Goal: Task Accomplishment & Management: Complete application form

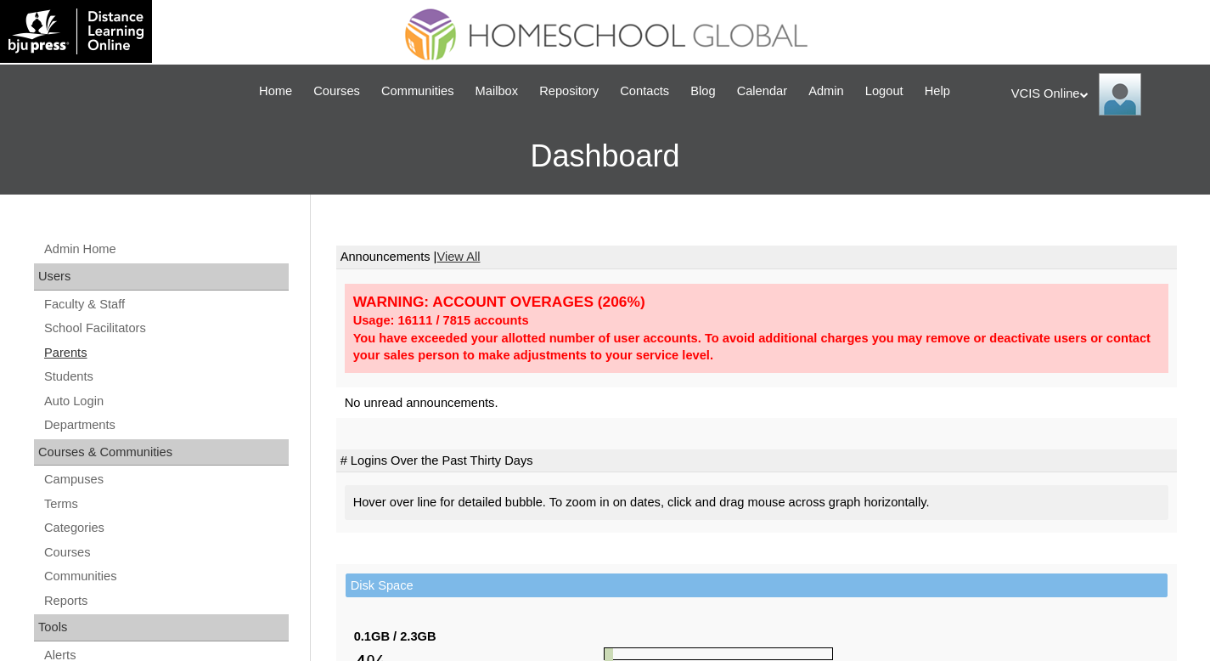
click at [70, 344] on link "Parents" at bounding box center [165, 352] width 246 height 21
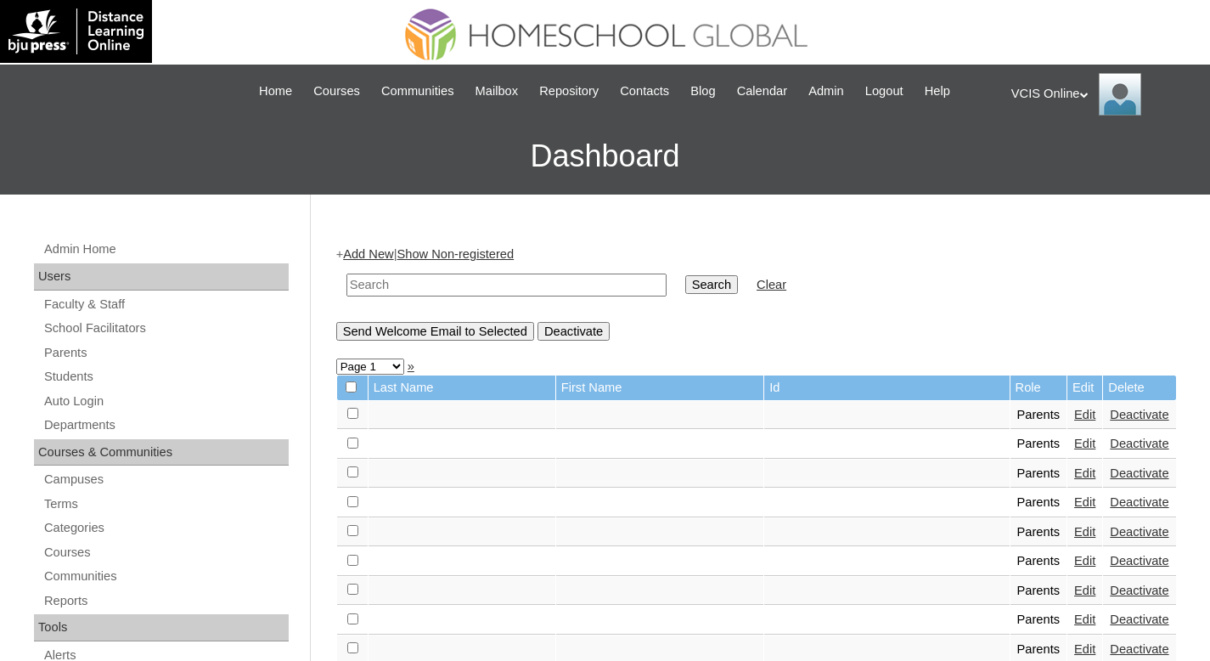
click at [442, 286] on input "text" at bounding box center [506, 284] width 320 height 23
paste input "VCIS007-3B-PA2025"
type input "VCIS007-3B-PA2025"
click at [710, 284] on input "Search" at bounding box center [711, 284] width 53 height 19
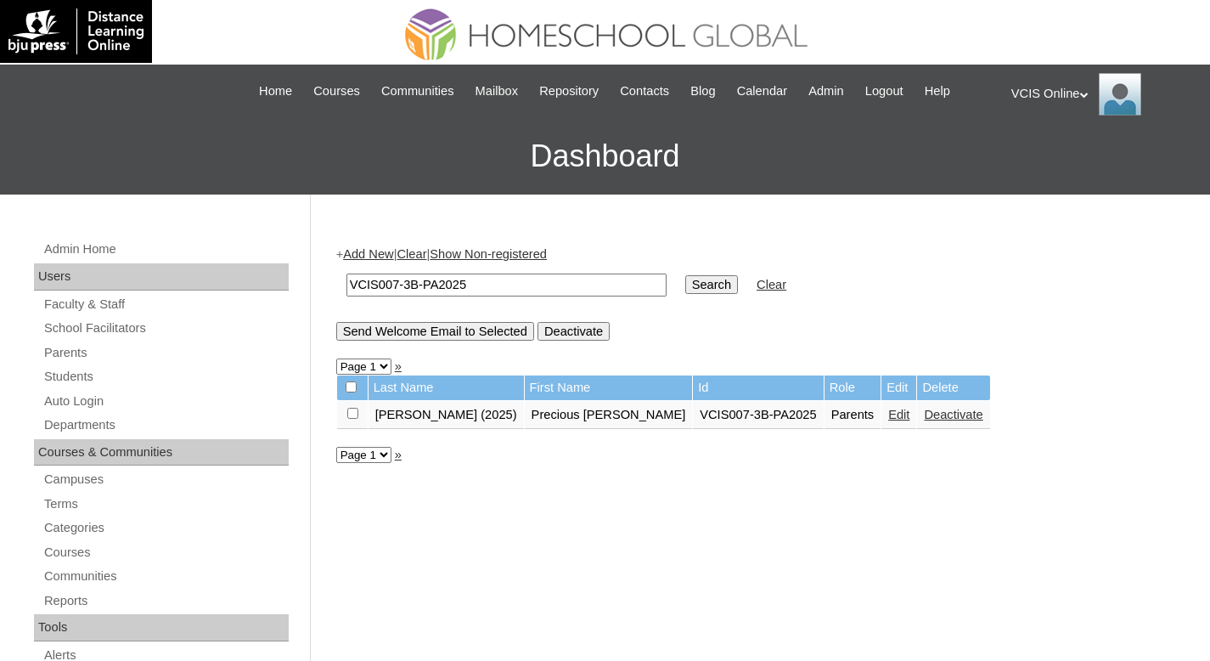
click at [401, 279] on input "VCIS007-3B-PA2025" at bounding box center [506, 284] width 320 height 23
type input "VCIS008-3B-PA2025"
click at [707, 289] on input "Search" at bounding box center [711, 284] width 53 height 19
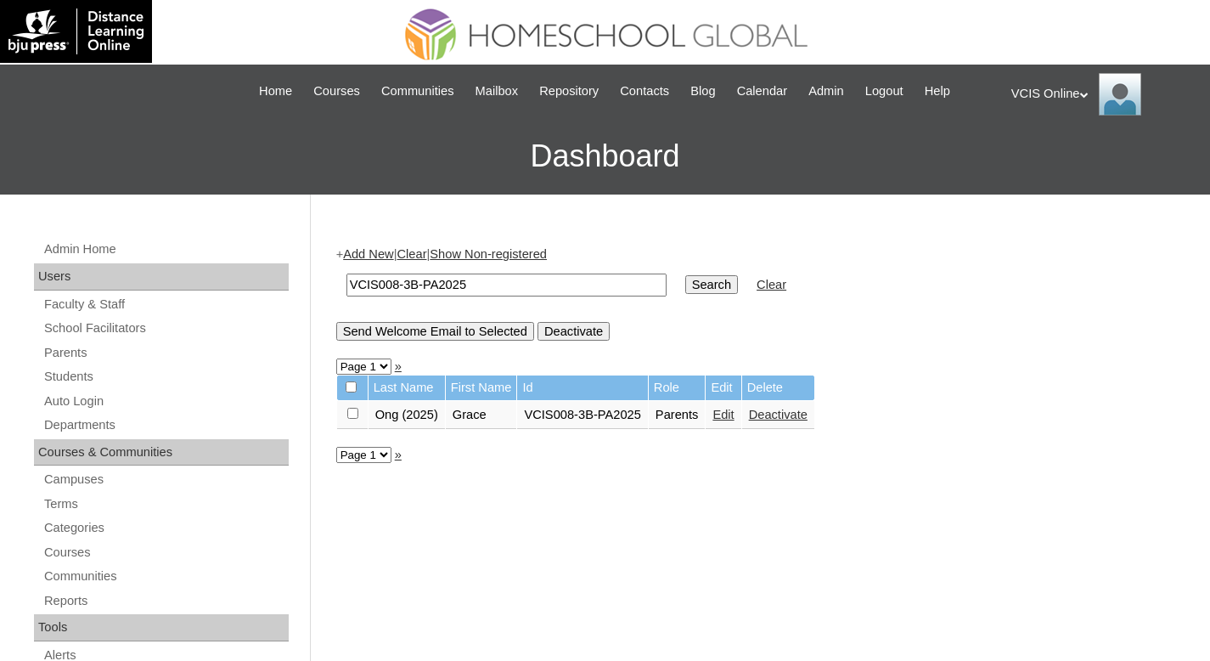
click at [808, 417] on link "Deactivate" at bounding box center [778, 415] width 59 height 14
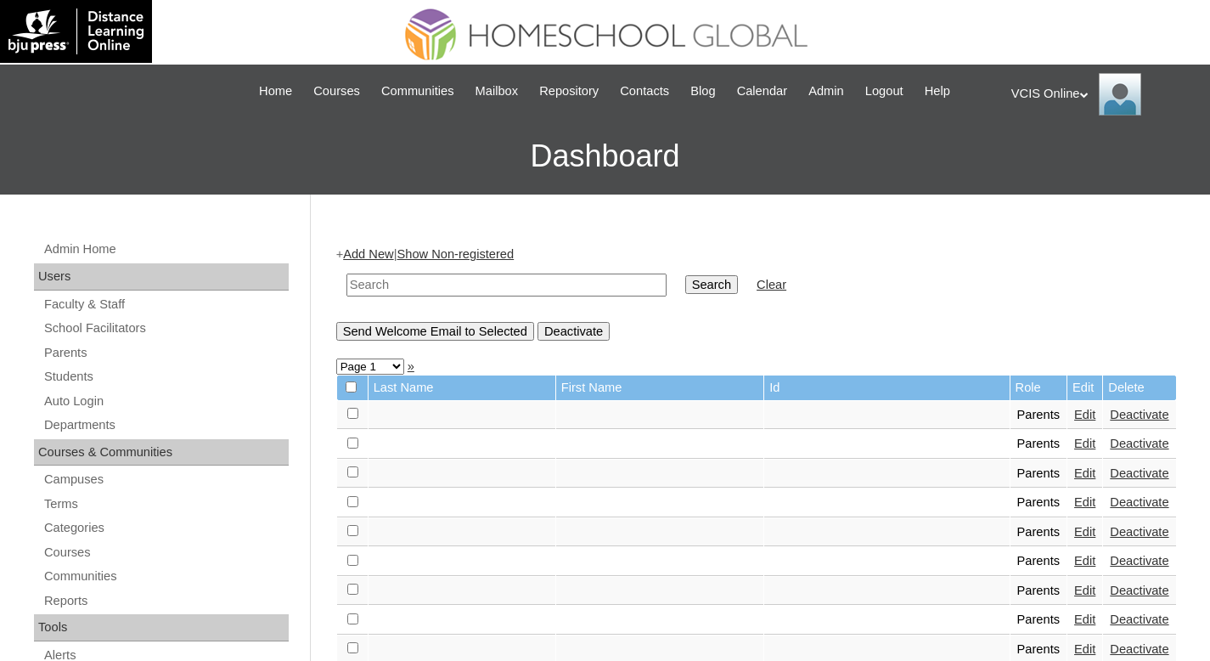
click at [394, 281] on input "text" at bounding box center [506, 284] width 320 height 23
paste input "VCIS018-8B-PA2025"
type input "VCIS018-8B-PA2025"
click at [694, 284] on input "Search" at bounding box center [711, 284] width 53 height 19
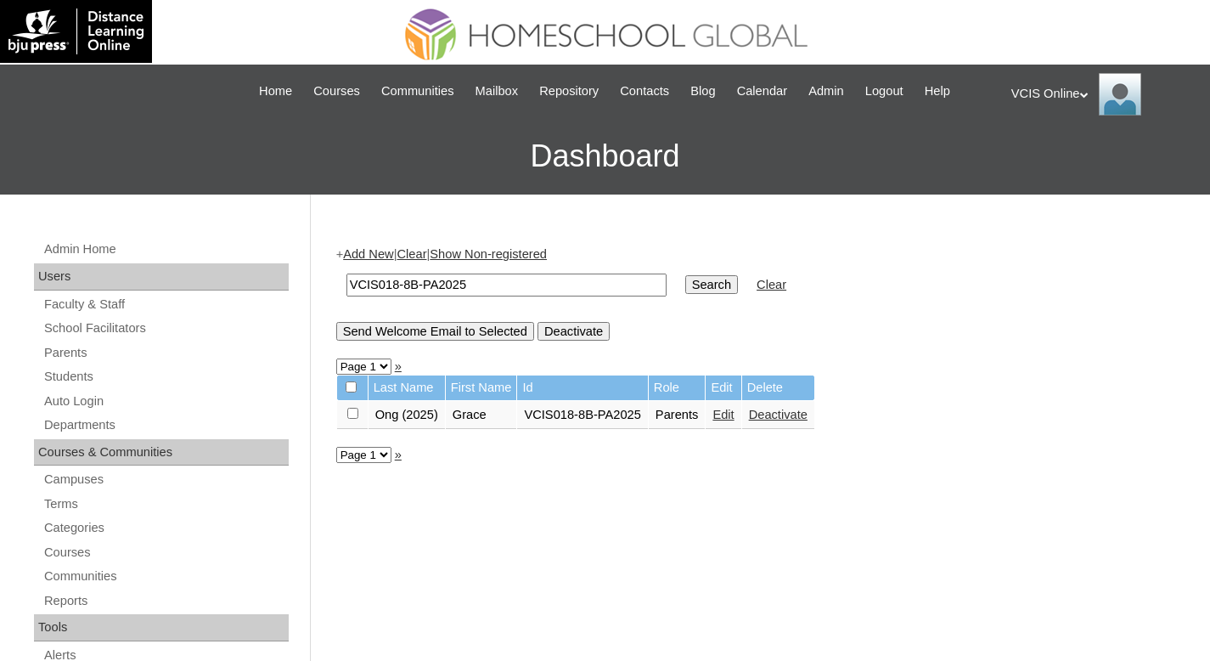
click at [734, 416] on link "Edit" at bounding box center [723, 415] width 21 height 14
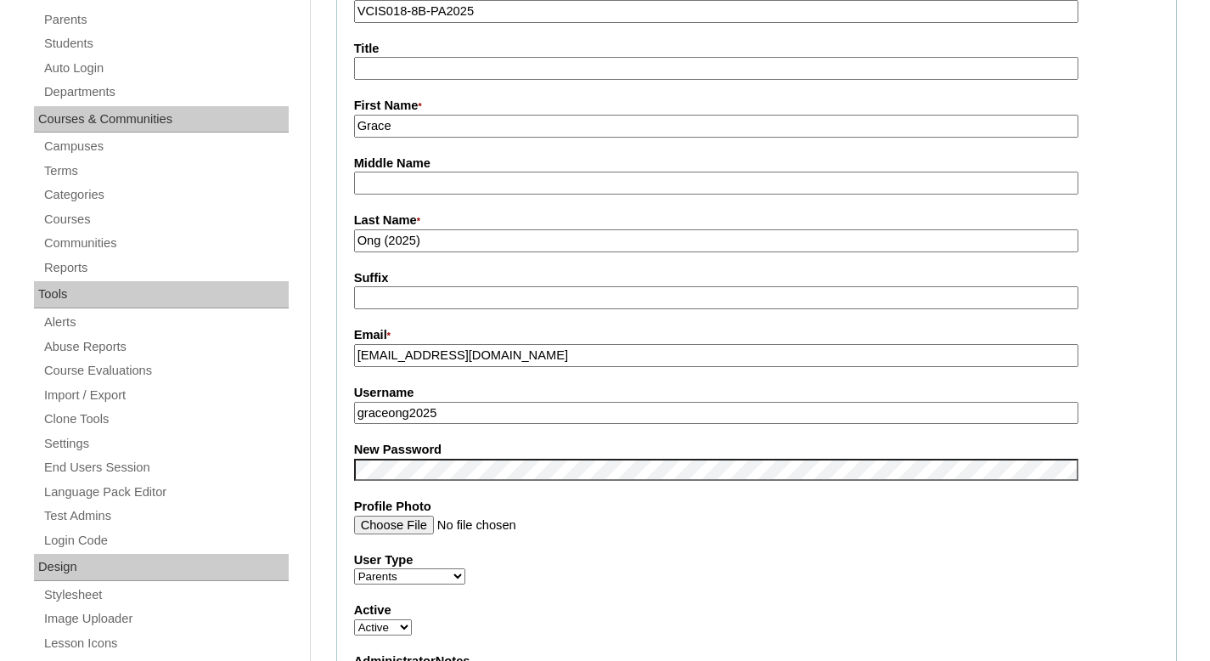
scroll to position [241, 0]
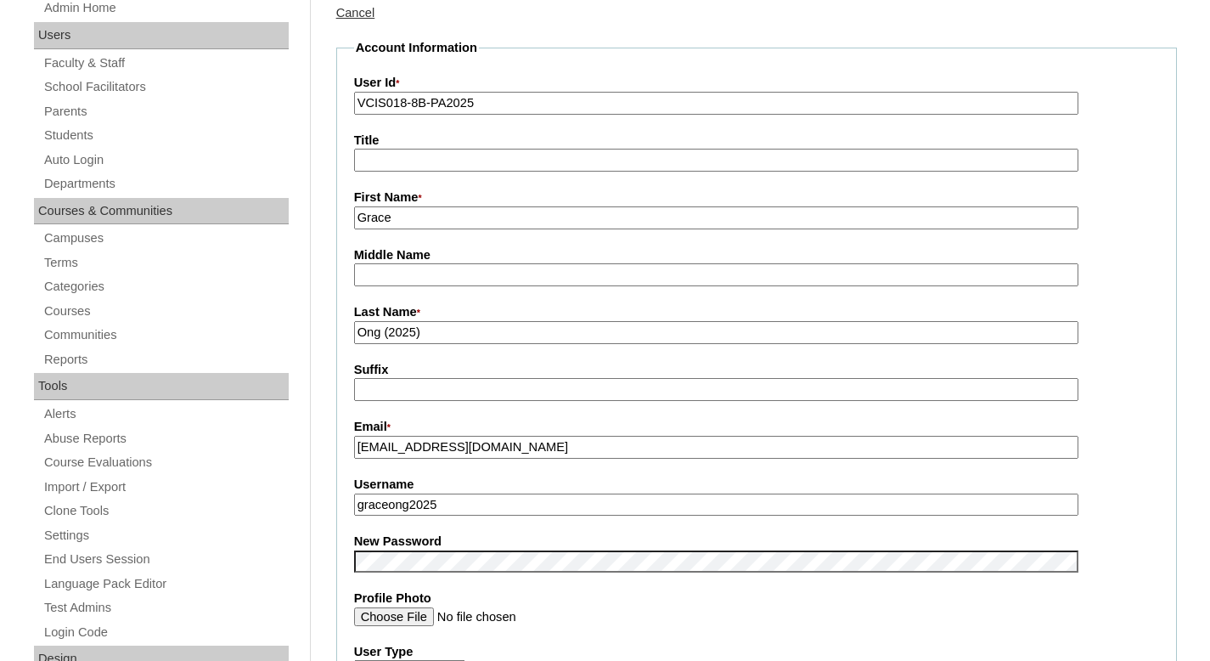
click at [526, 348] on fieldset "Account Information User Id * VCIS018-8B-PA2025 Title First Name * [PERSON_NAME…" at bounding box center [756, 547] width 841 height 1017
click at [424, 335] on input "Ong (2025)" at bounding box center [716, 332] width 724 height 23
click at [424, 222] on input "Grace" at bounding box center [716, 217] width 724 height 23
click at [442, 332] on input "Ong (2025)" at bounding box center [716, 332] width 724 height 23
click at [386, 330] on input "Ong (2025)" at bounding box center [716, 332] width 724 height 23
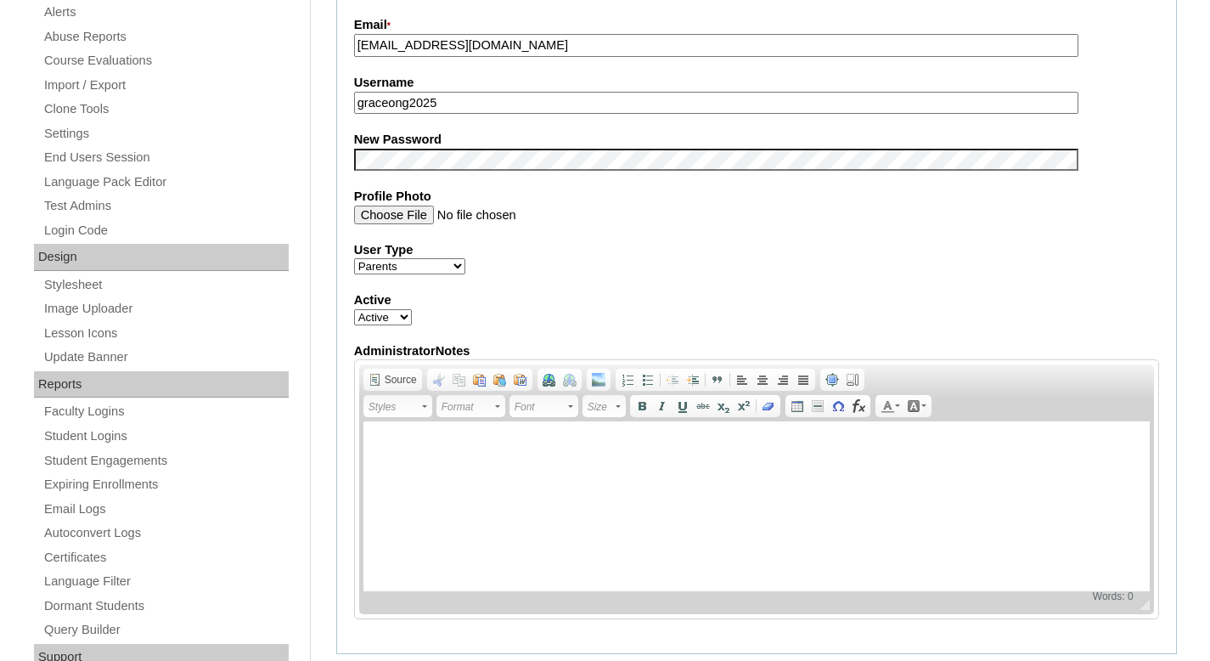
scroll to position [227, 0]
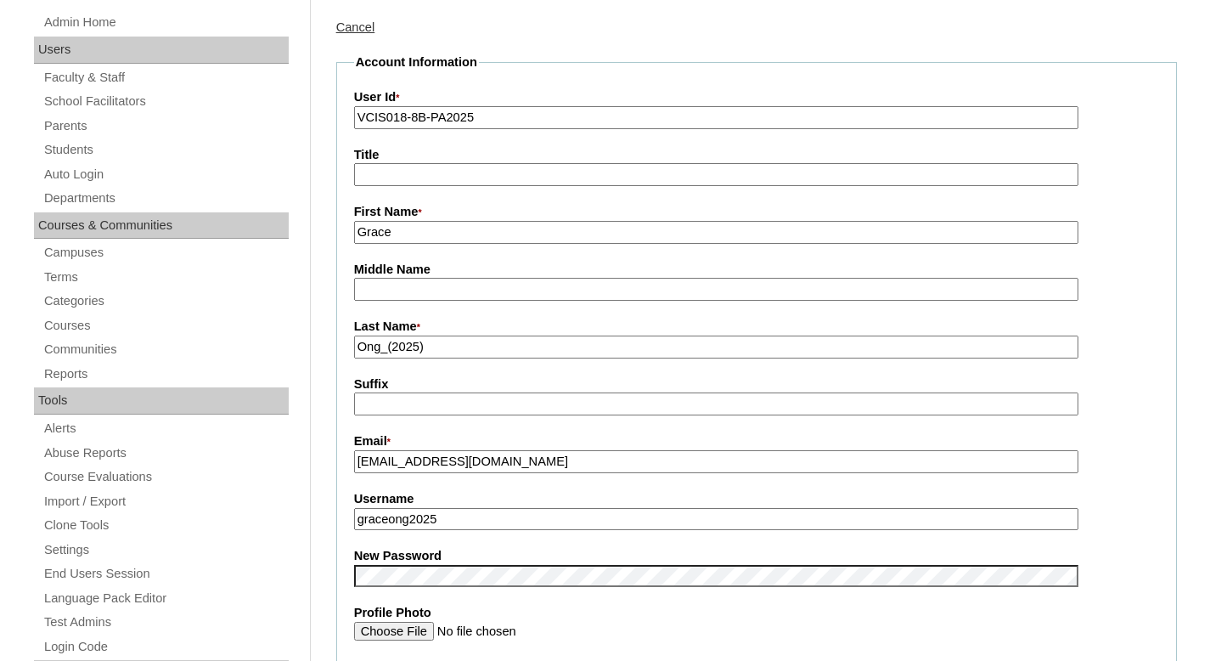
type input "Ong_(2025)"
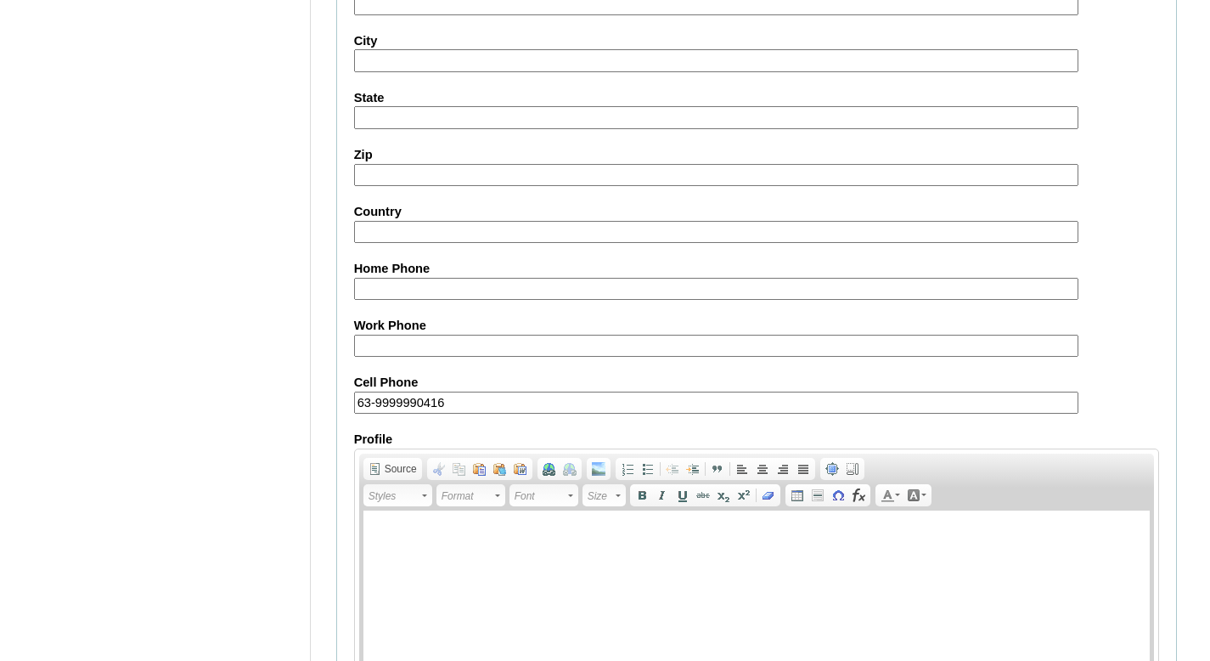
scroll to position [1569, 0]
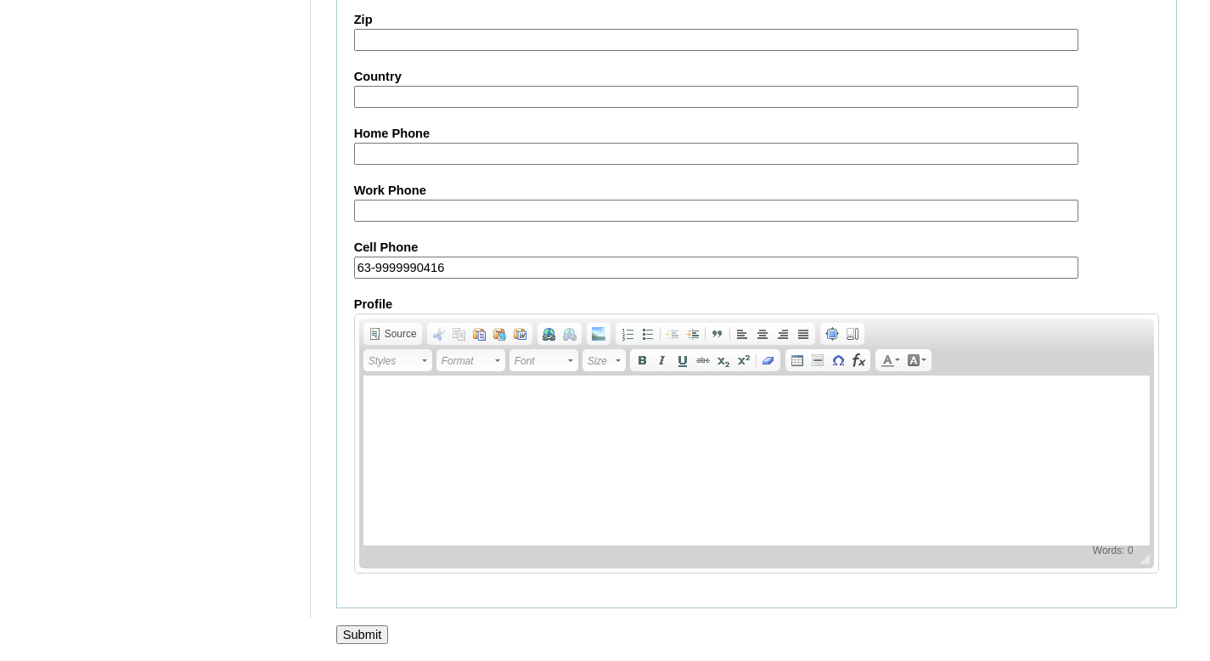
click at [352, 628] on input "Submit" at bounding box center [362, 634] width 53 height 19
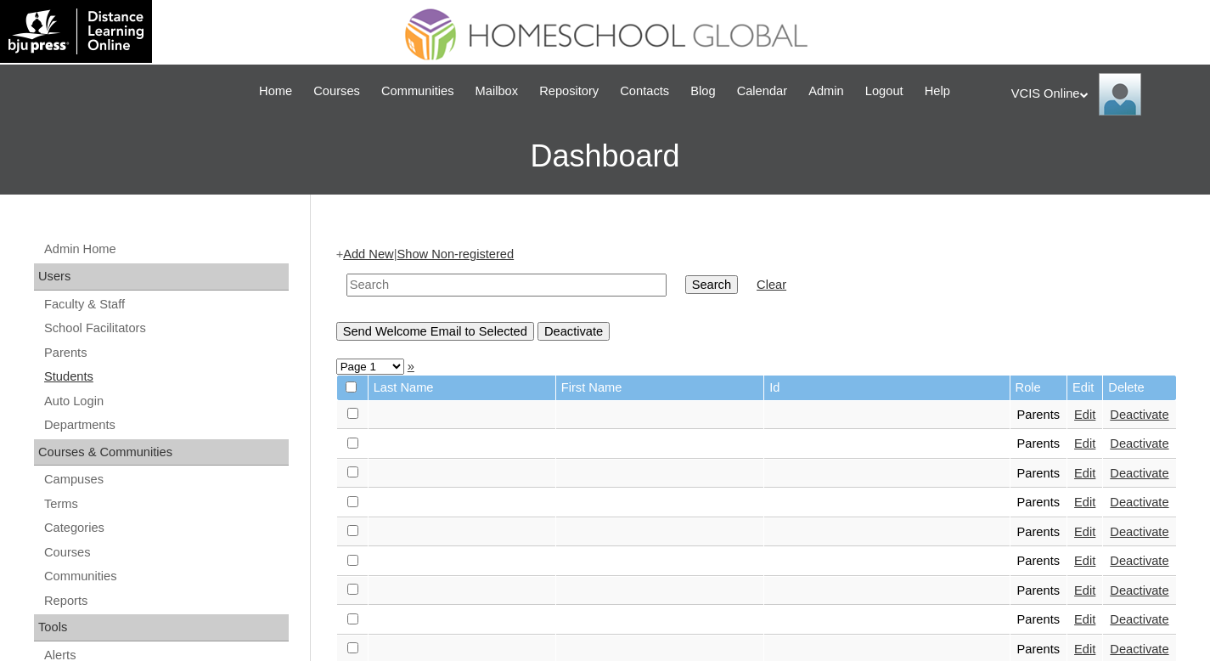
click at [75, 375] on link "Students" at bounding box center [165, 376] width 246 height 21
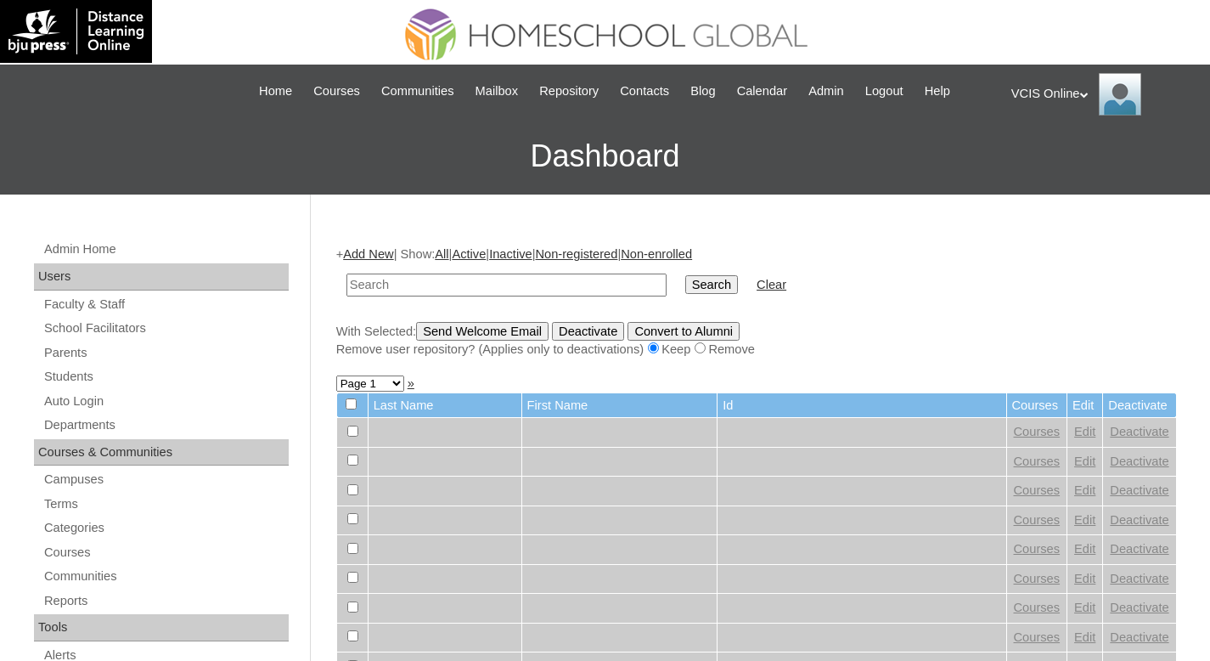
click at [413, 284] on input "text" at bounding box center [506, 284] width 320 height 23
type input "VCIS008-3B-SA2025"
click at [707, 288] on input "Search" at bounding box center [711, 284] width 53 height 19
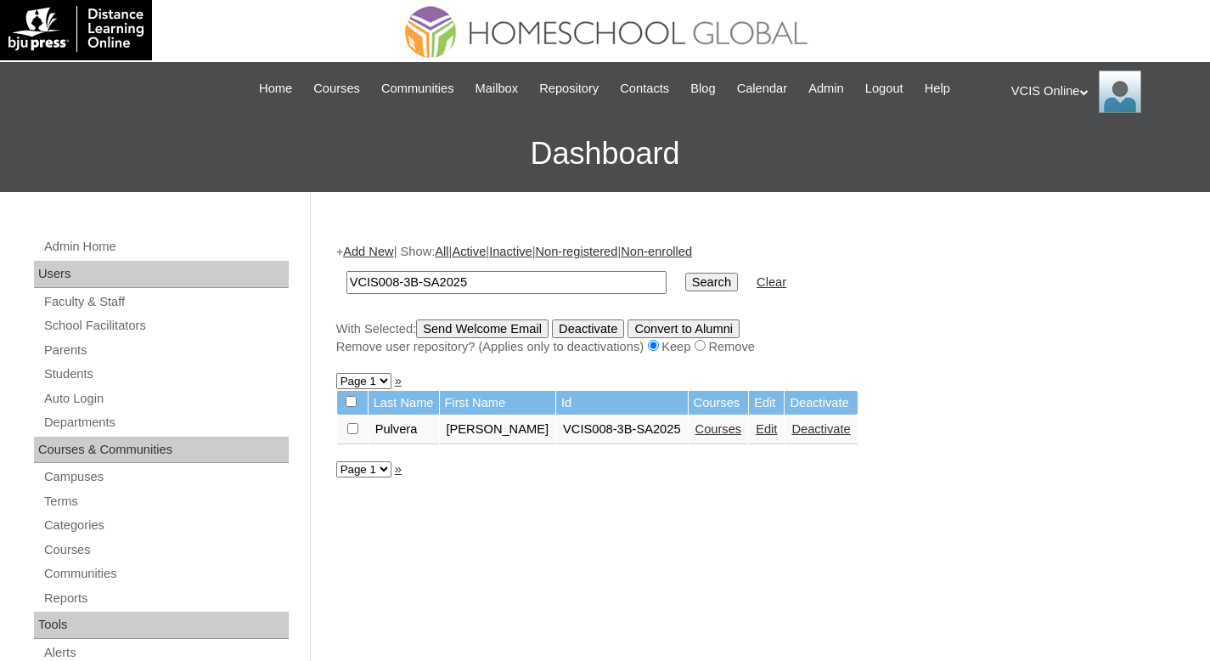
scroll to position [3, 0]
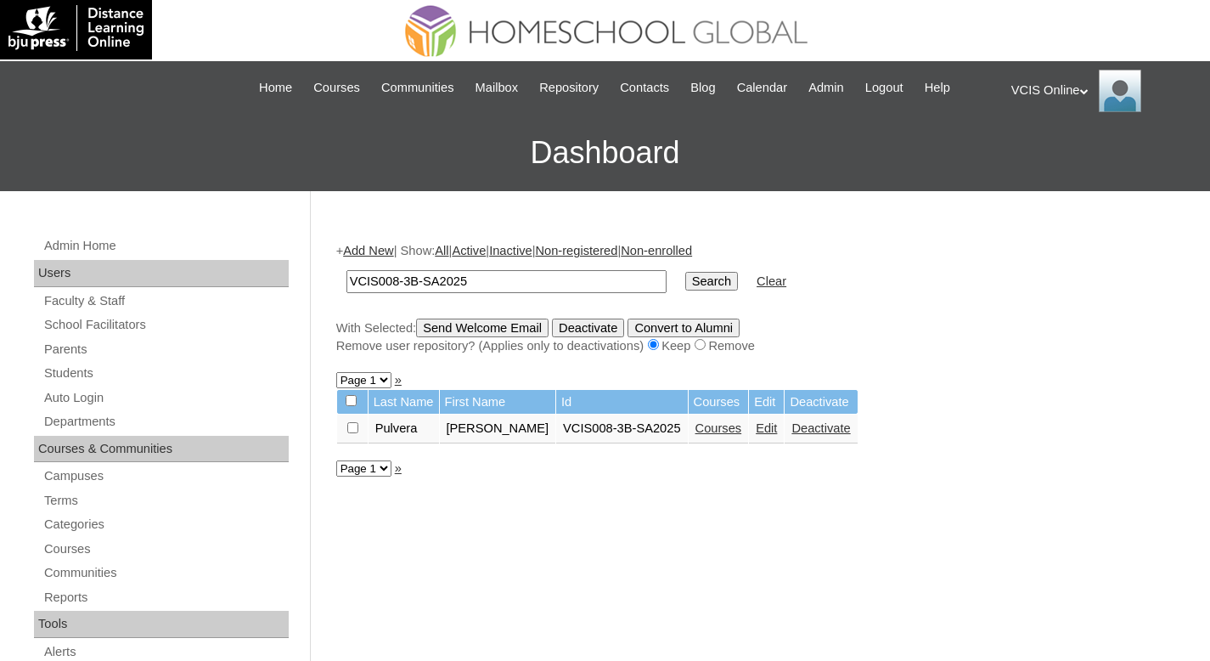
click at [777, 432] on link "Edit" at bounding box center [766, 428] width 21 height 14
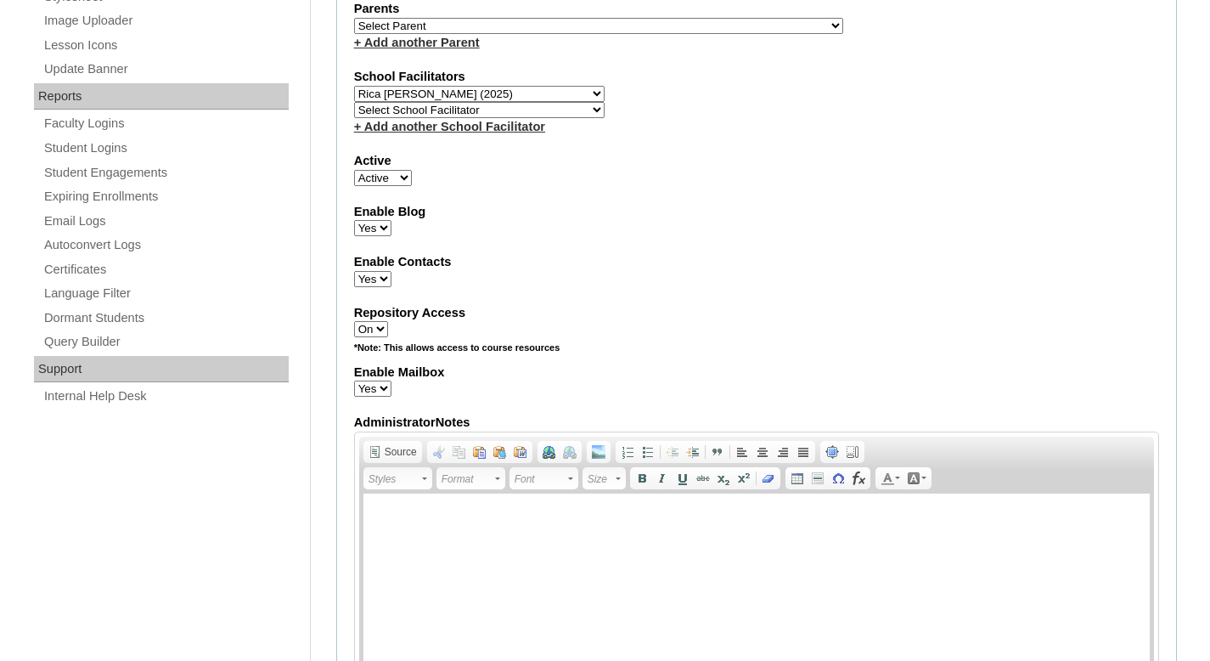
scroll to position [772, 0]
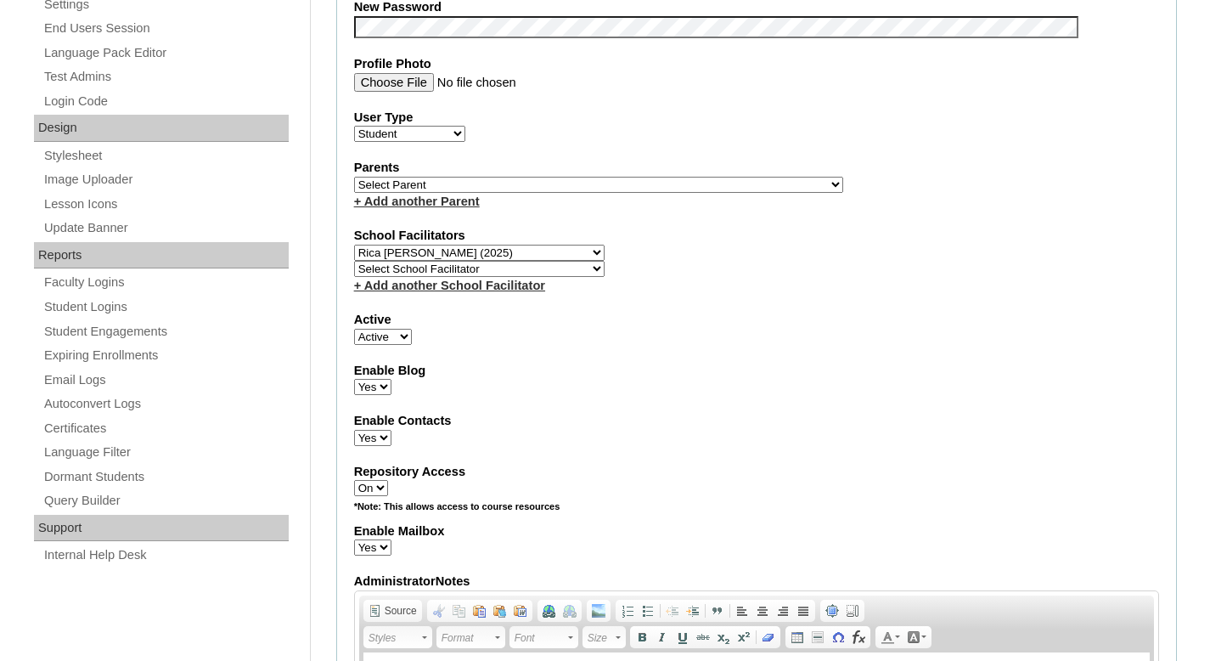
click at [415, 185] on select "Select Parent , , , , , , , , , , , , , , , , , , , , , , , , , , , , , , , , ,…" at bounding box center [598, 185] width 489 height 16
select select "43113"
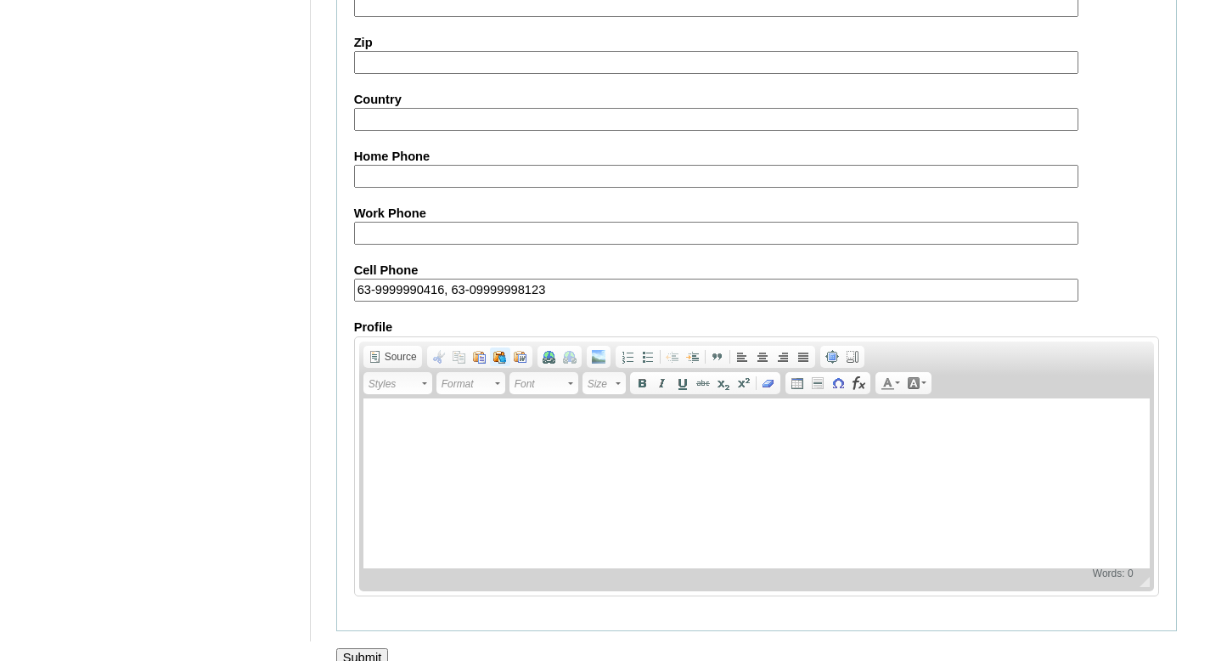
scroll to position [1927, 0]
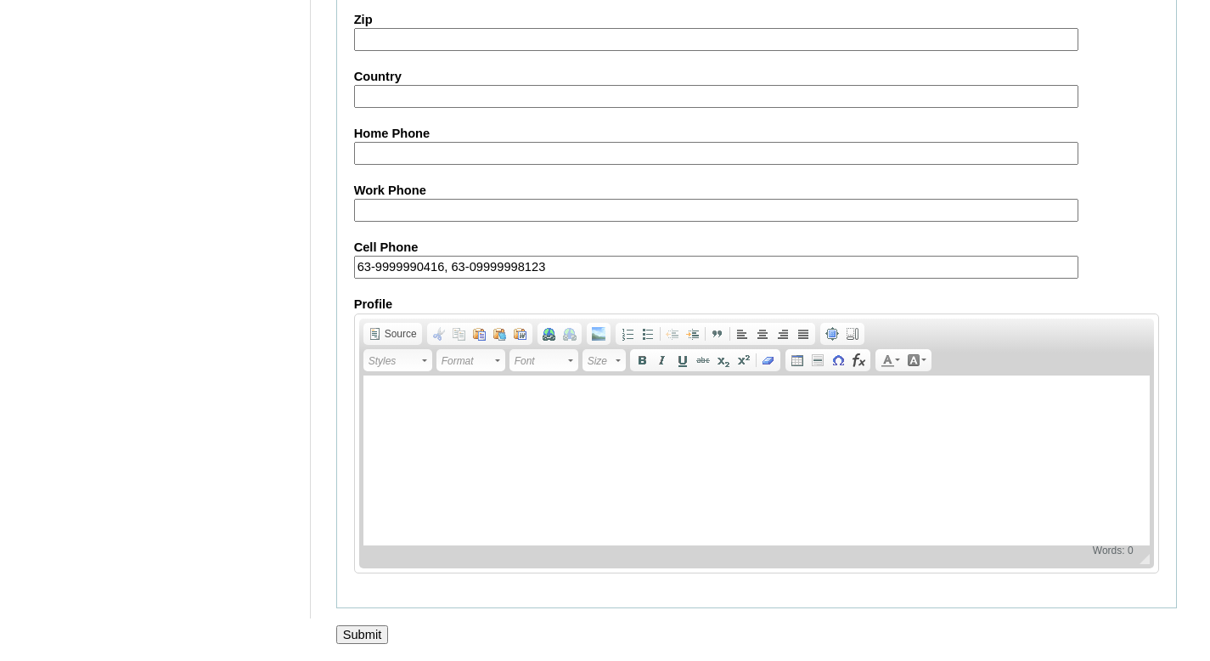
click at [361, 628] on input "Submit" at bounding box center [362, 634] width 53 height 19
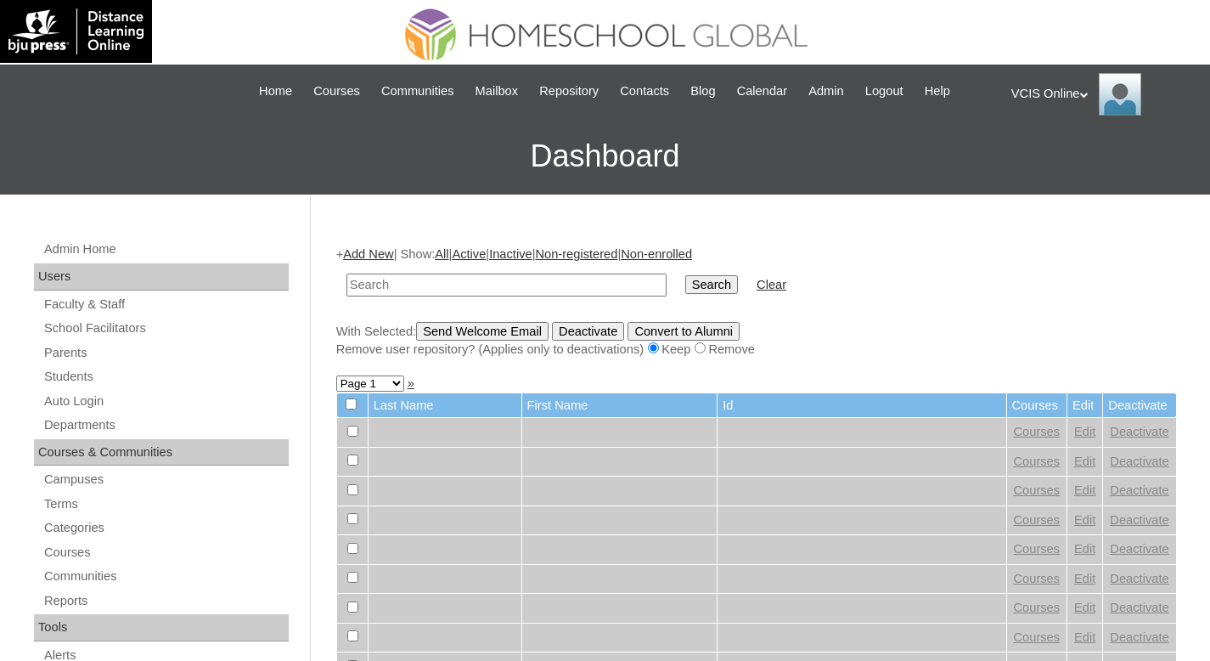
click at [403, 290] on input "text" at bounding box center [506, 284] width 320 height 23
paste input "VCIS008-3B-PA2025"
type input "VCIS008-3B-PA2025"
click at [691, 280] on input "Search" at bounding box center [711, 284] width 53 height 19
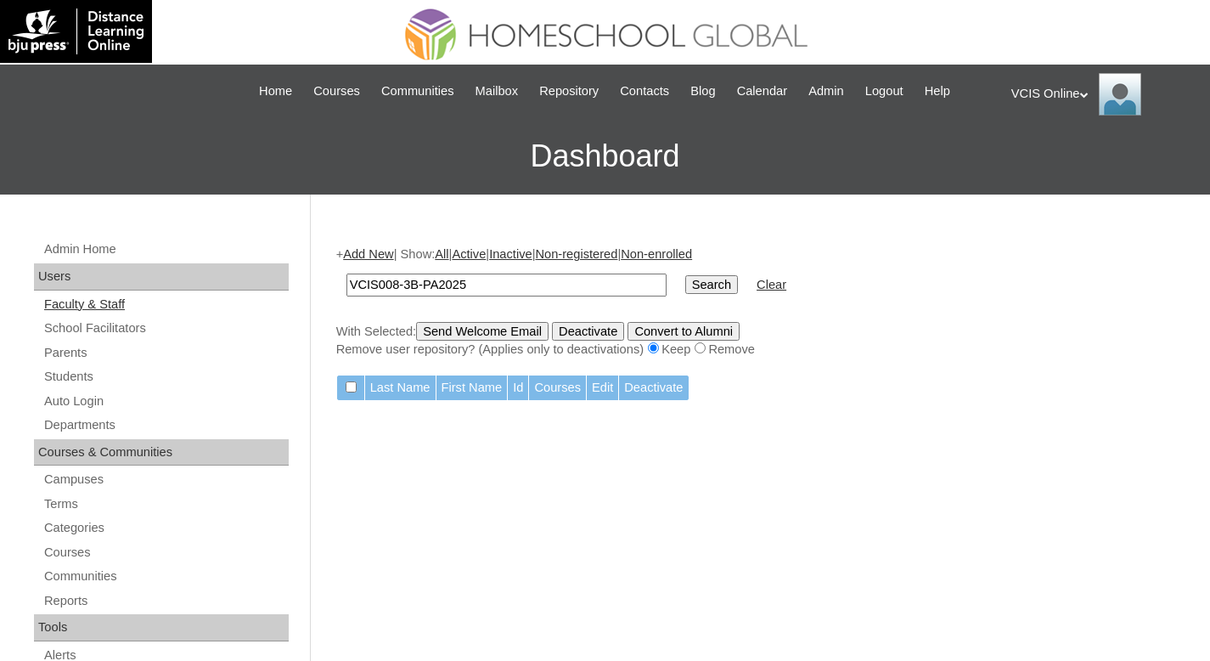
drag, startPoint x: 566, startPoint y: 289, endPoint x: 206, endPoint y: 296, distance: 359.3
drag, startPoint x: 484, startPoint y: 287, endPoint x: 219, endPoint y: 284, distance: 265.0
click at [373, 251] on link "Add New" at bounding box center [368, 254] width 50 height 14
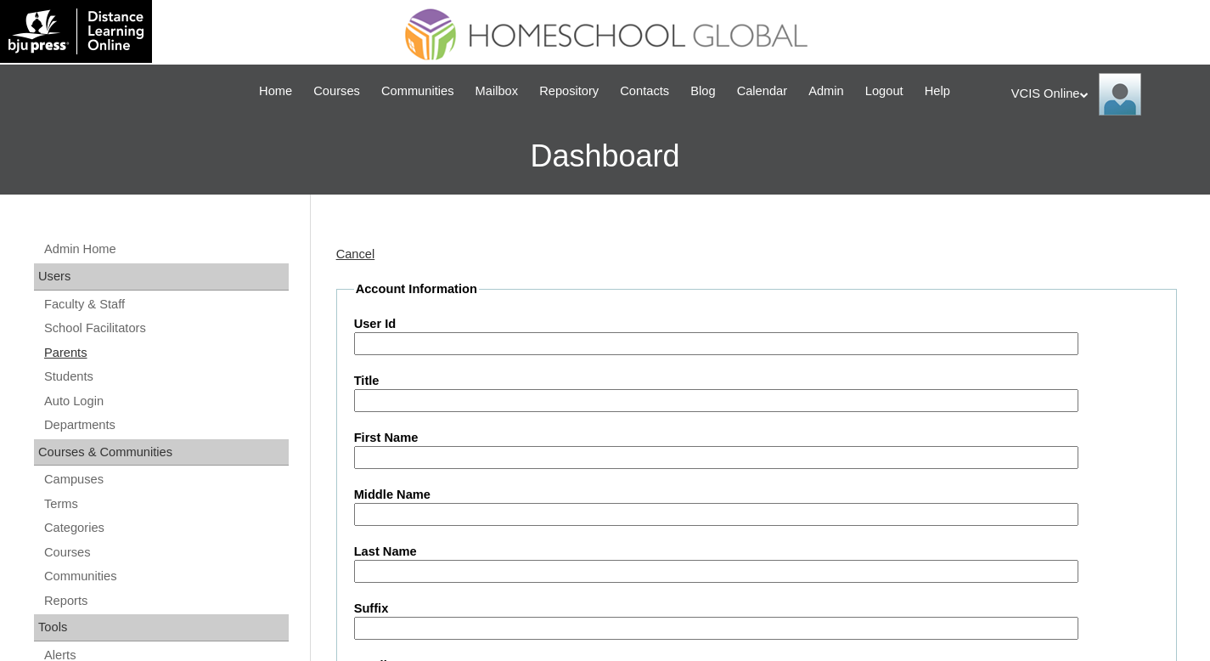
click at [66, 353] on link "Parents" at bounding box center [165, 352] width 246 height 21
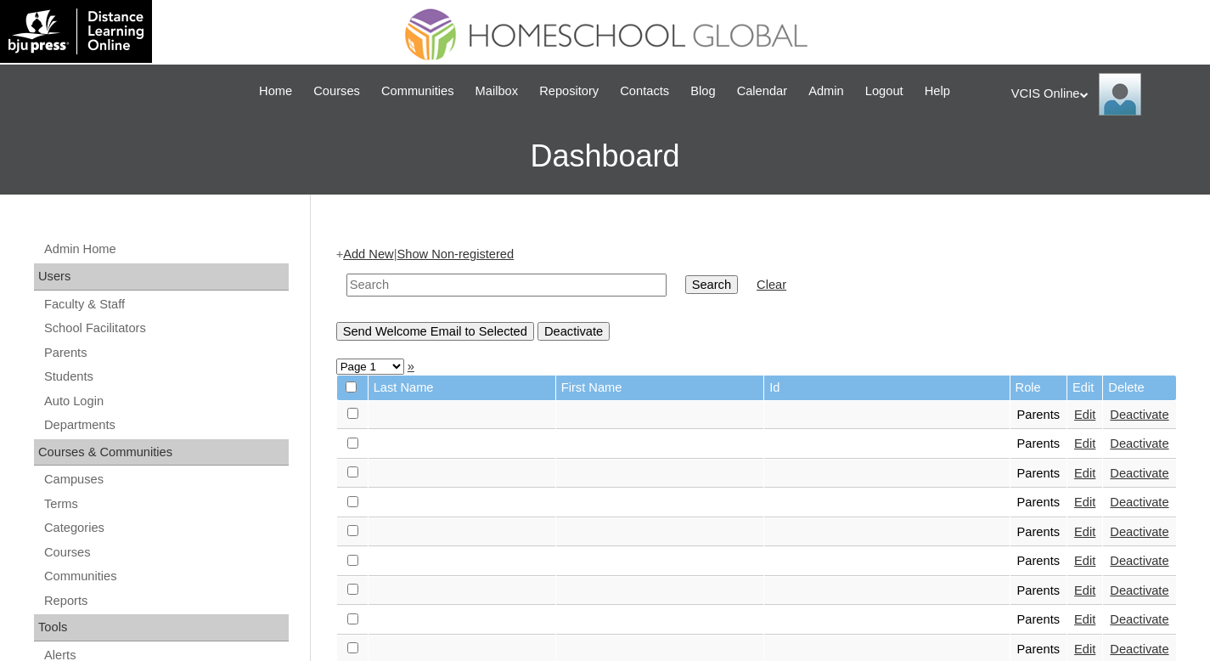
click at [376, 249] on link "Add New" at bounding box center [368, 254] width 50 height 14
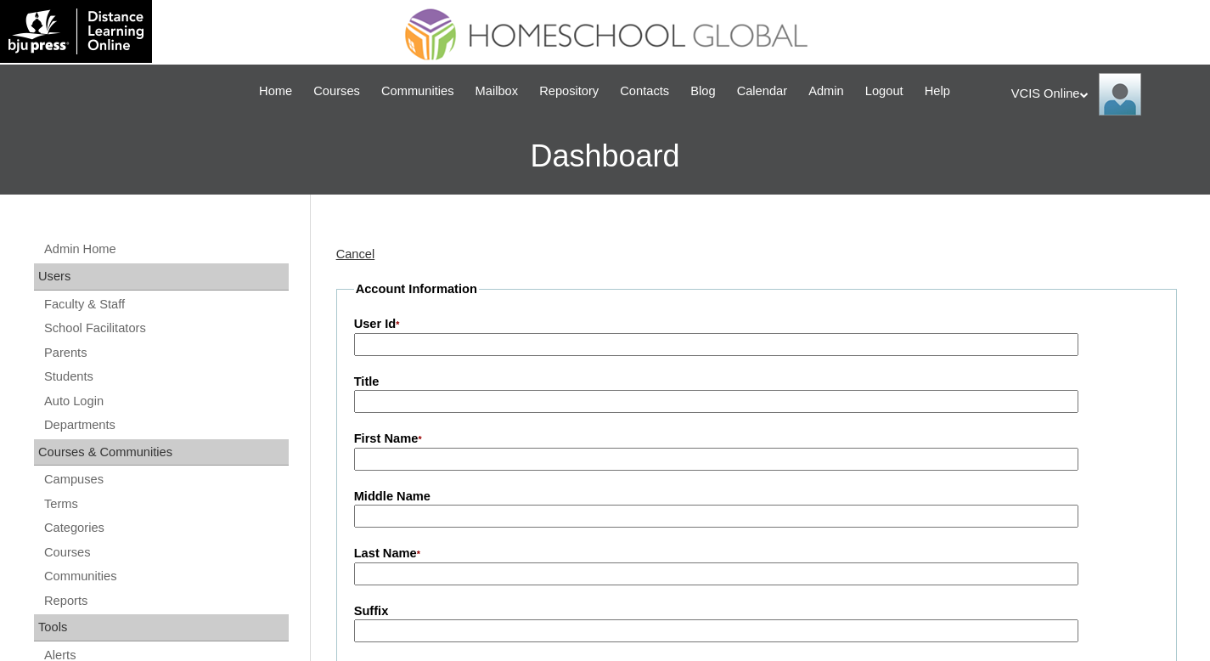
click at [375, 334] on input "User Id *" at bounding box center [716, 344] width 724 height 23
paste input "VCIS008-3B-PA2025"
type input "VCIS008-3B-PA2025"
click at [385, 456] on input "First Name *" at bounding box center [716, 459] width 724 height 23
paste input "Ailene Alarcon"
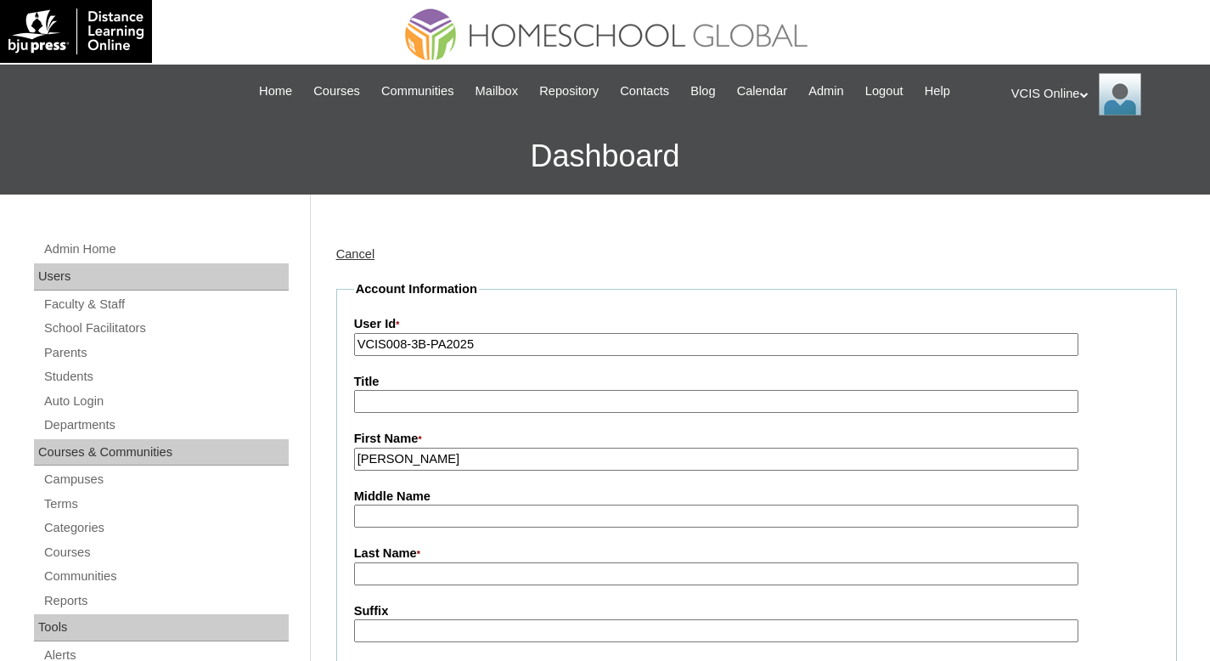
drag, startPoint x: 541, startPoint y: 458, endPoint x: 401, endPoint y: 463, distance: 140.2
click at [401, 463] on input "Ailene Alarcon" at bounding box center [716, 459] width 724 height 23
type input "Ailene"
click at [370, 579] on input "Last Name *" at bounding box center [716, 573] width 724 height 23
paste input "Alarcon"
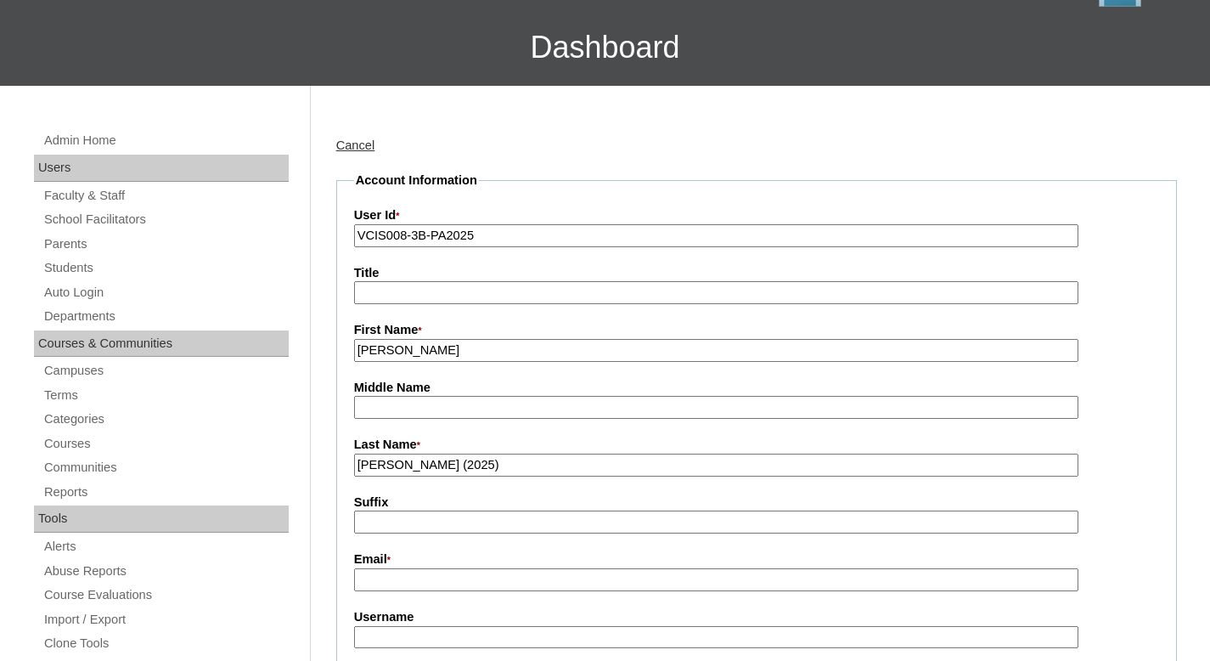
scroll to position [276, 0]
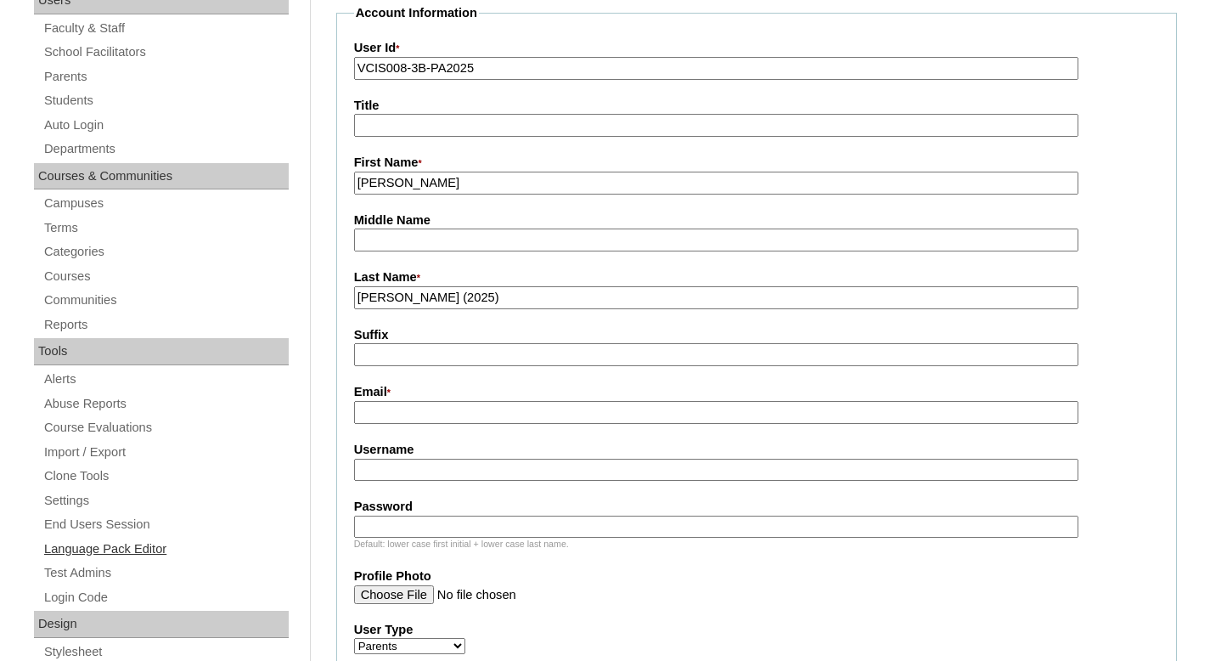
type input "Alarcon (2025)"
click at [401, 410] on input "Email *" at bounding box center [716, 412] width 724 height 23
paste input "ailenealarcon22@yahoo.com"
type input "ailenealarcon22@yahoo.com"
click at [412, 470] on input "Username" at bounding box center [716, 470] width 724 height 23
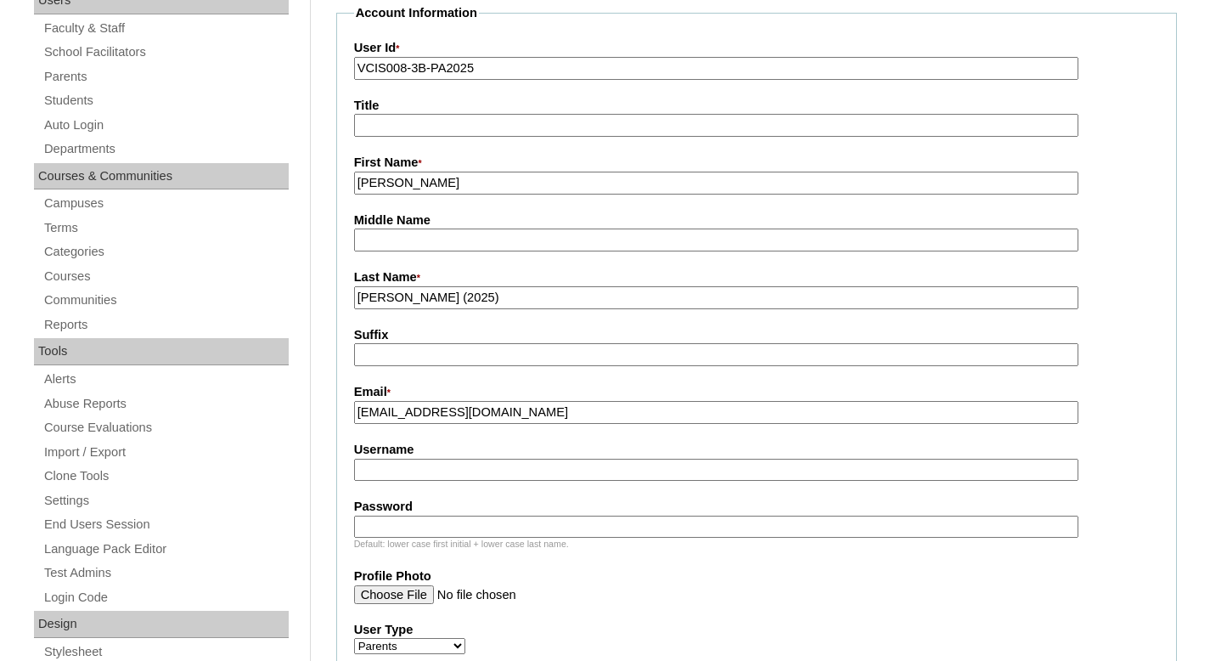
paste input "aalarcon2025"
type input "aalarcon2025"
click at [379, 527] on input "Password" at bounding box center [716, 526] width 724 height 23
paste input "eOhsTU"
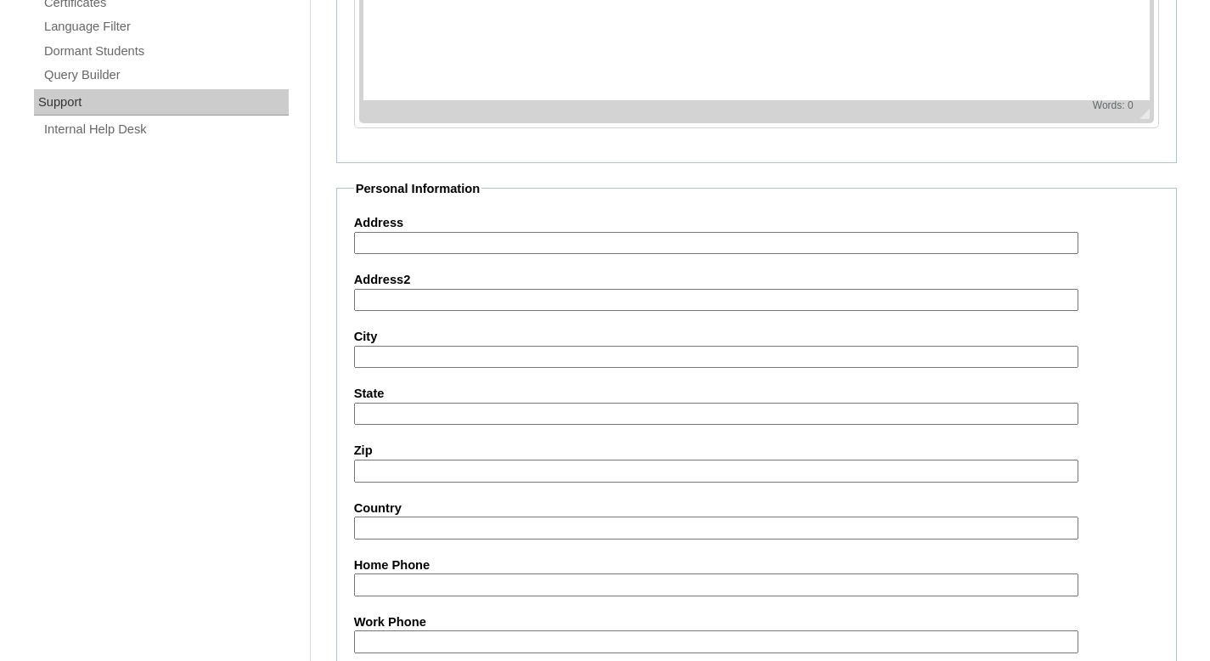
scroll to position [1632, 0]
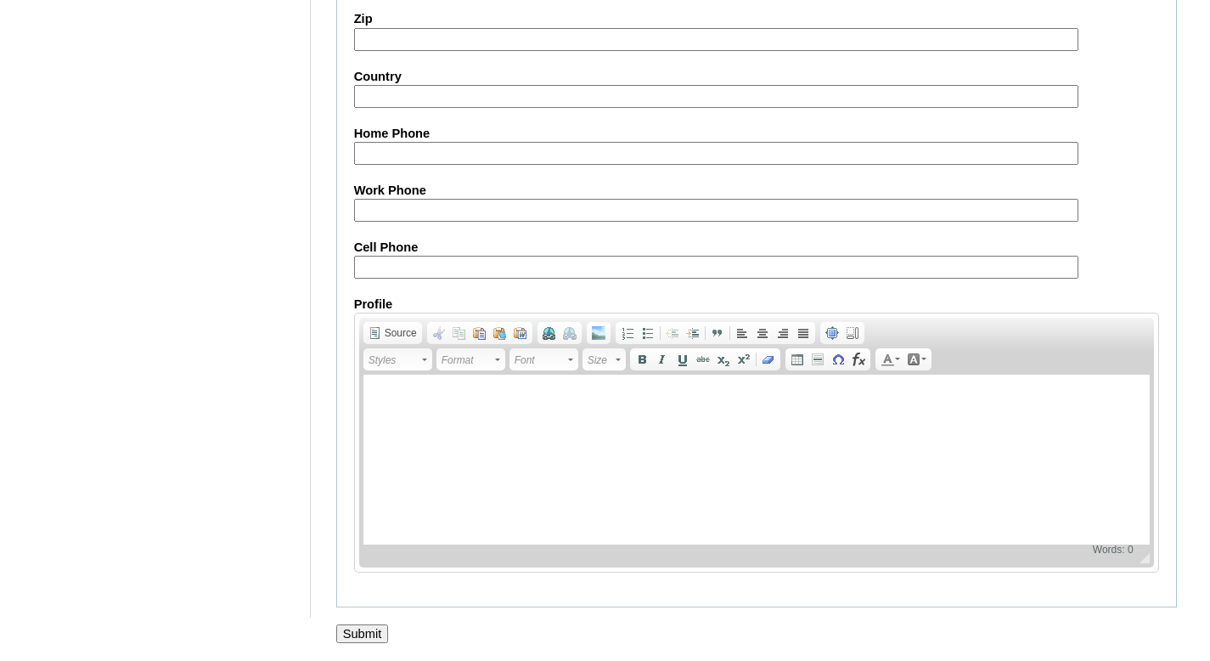
type input "eOhsTU"
click at [419, 263] on input "Cell Phone" at bounding box center [716, 267] width 724 height 23
paste input "65-94469153, 65-91812665"
type input "65-94469153, 65-91812665"
click at [379, 632] on input "Submit" at bounding box center [362, 633] width 53 height 19
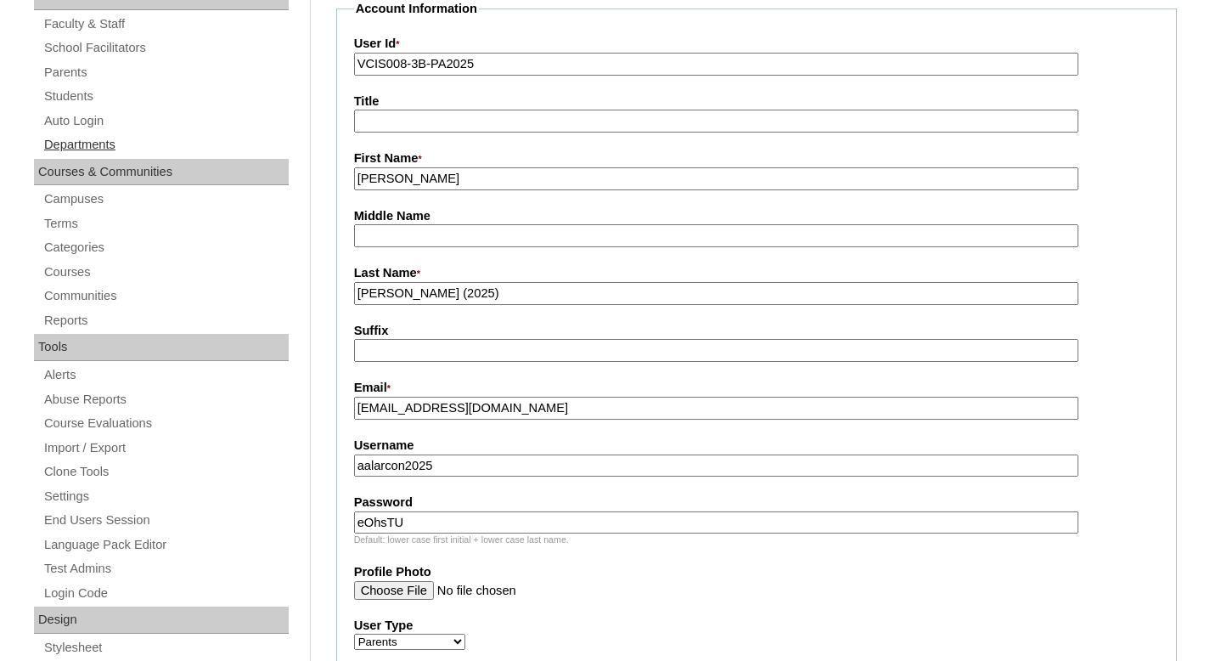
scroll to position [36, 0]
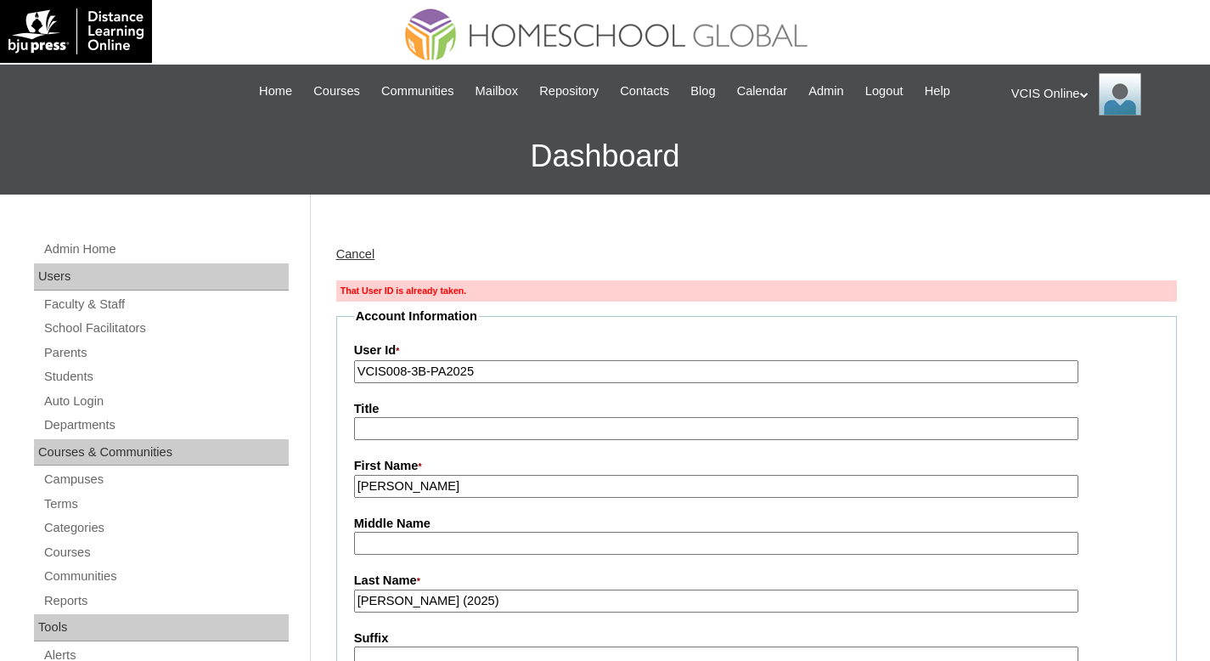
click at [548, 370] on input "VCIS008-3B-PA2025" at bounding box center [716, 371] width 724 height 23
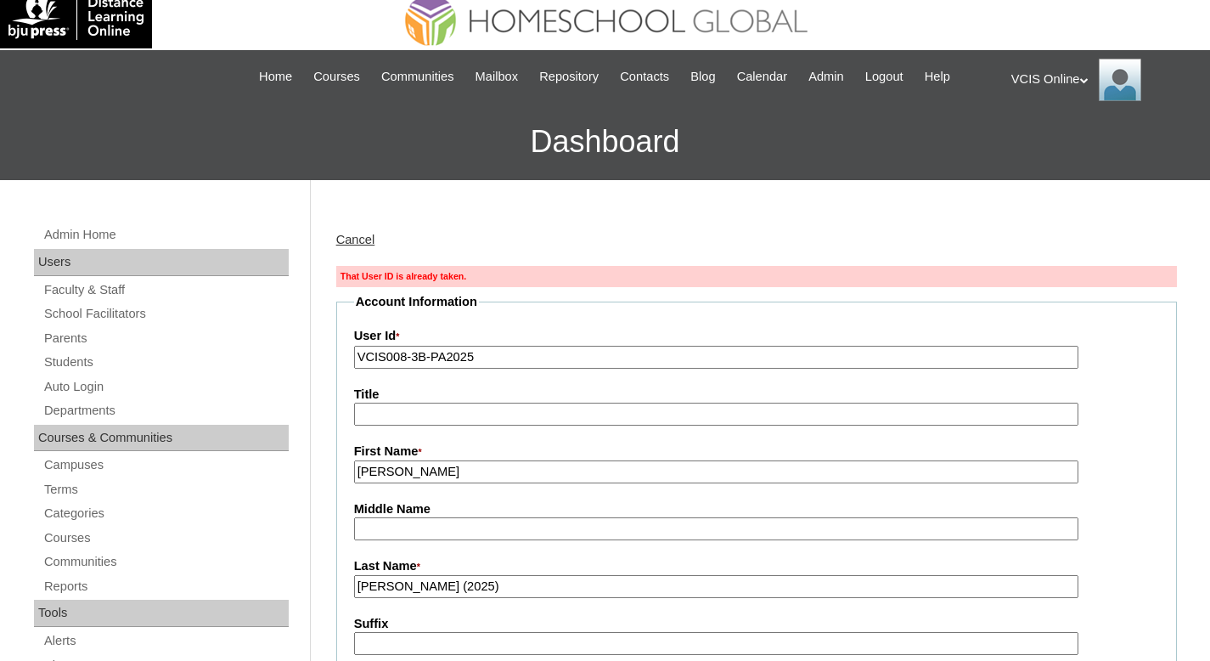
scroll to position [36, 0]
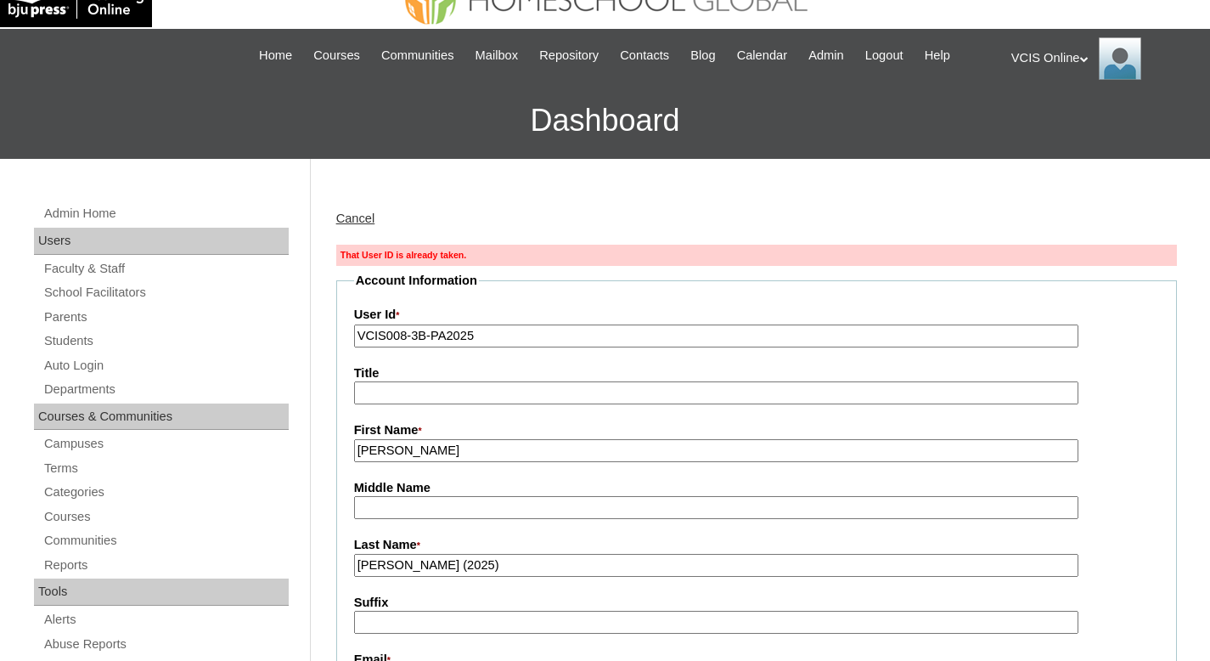
click at [411, 336] on input "VCIS008-3B-PA2025" at bounding box center [716, 335] width 724 height 23
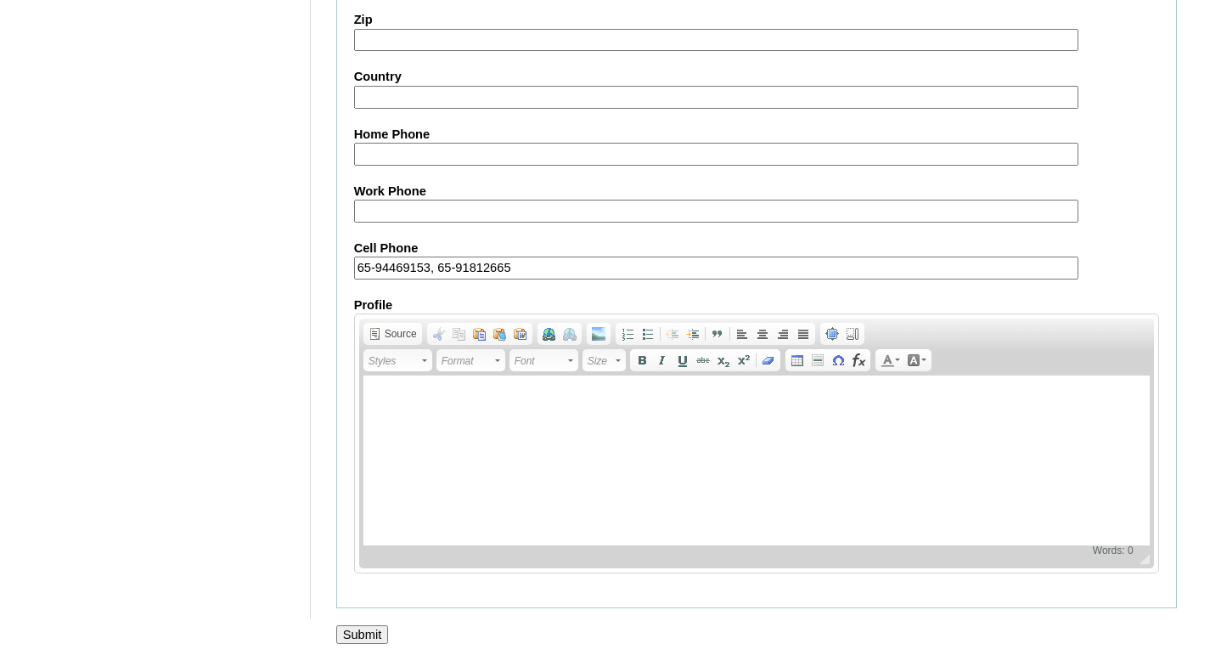
scroll to position [1659, 0]
type input "VCIS009-3B-PA2025"
click at [356, 629] on input "Submit" at bounding box center [362, 633] width 53 height 19
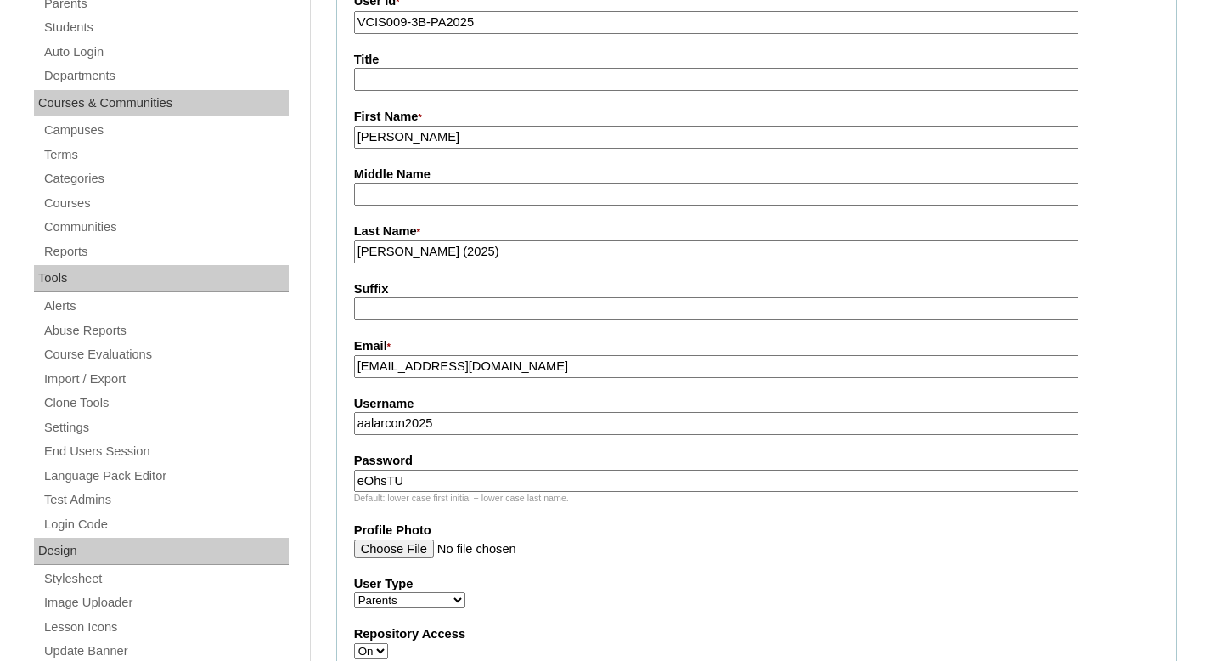
scroll to position [136, 0]
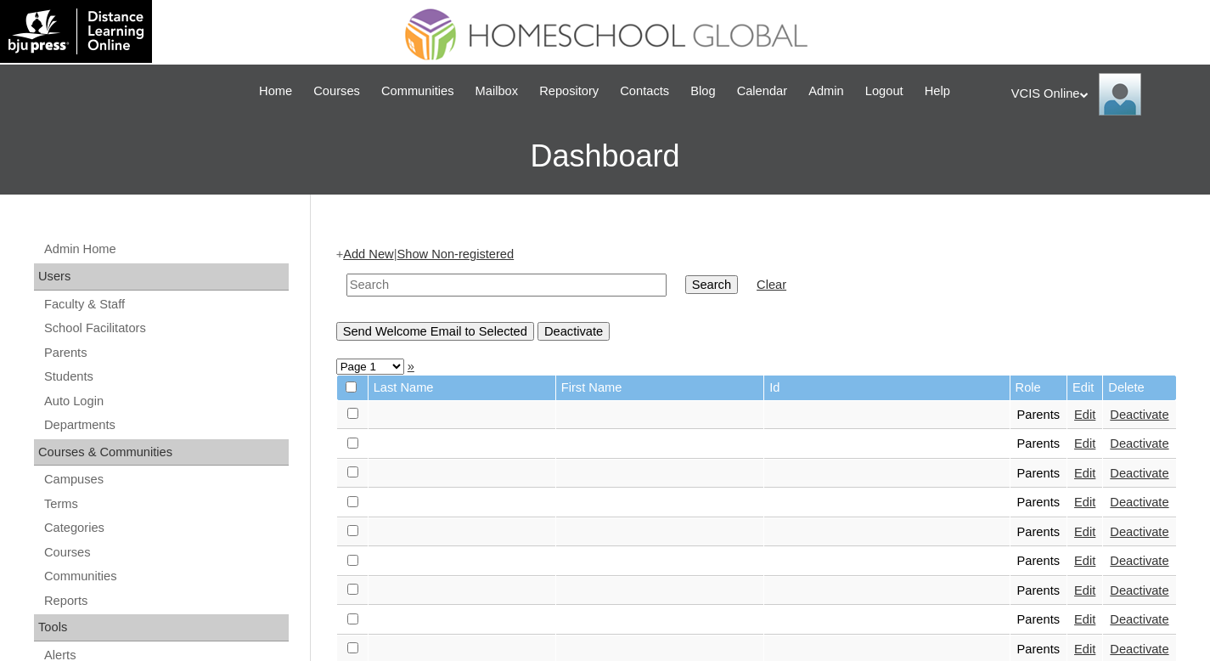
click at [404, 284] on input "text" at bounding box center [506, 284] width 320 height 23
paste input "VCIS009-3B-PA2025"
type input "VCIS009-3B-PA2025"
click at [701, 287] on input "Search" at bounding box center [711, 284] width 53 height 19
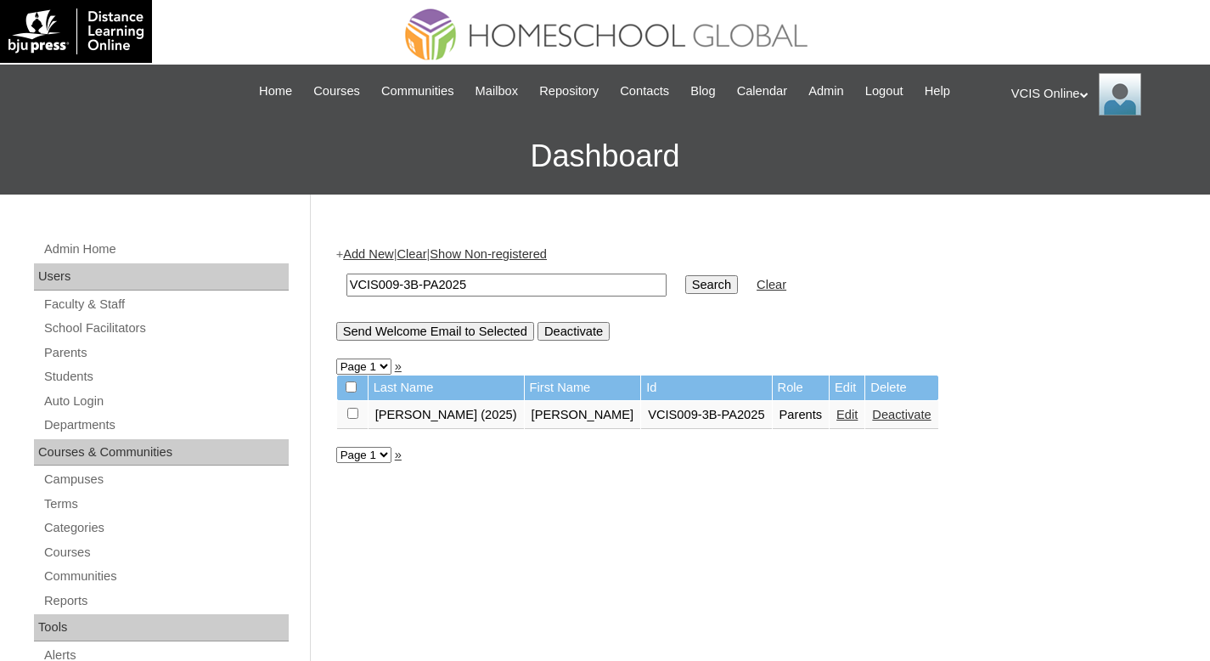
click at [837, 418] on link "Edit" at bounding box center [847, 415] width 21 height 14
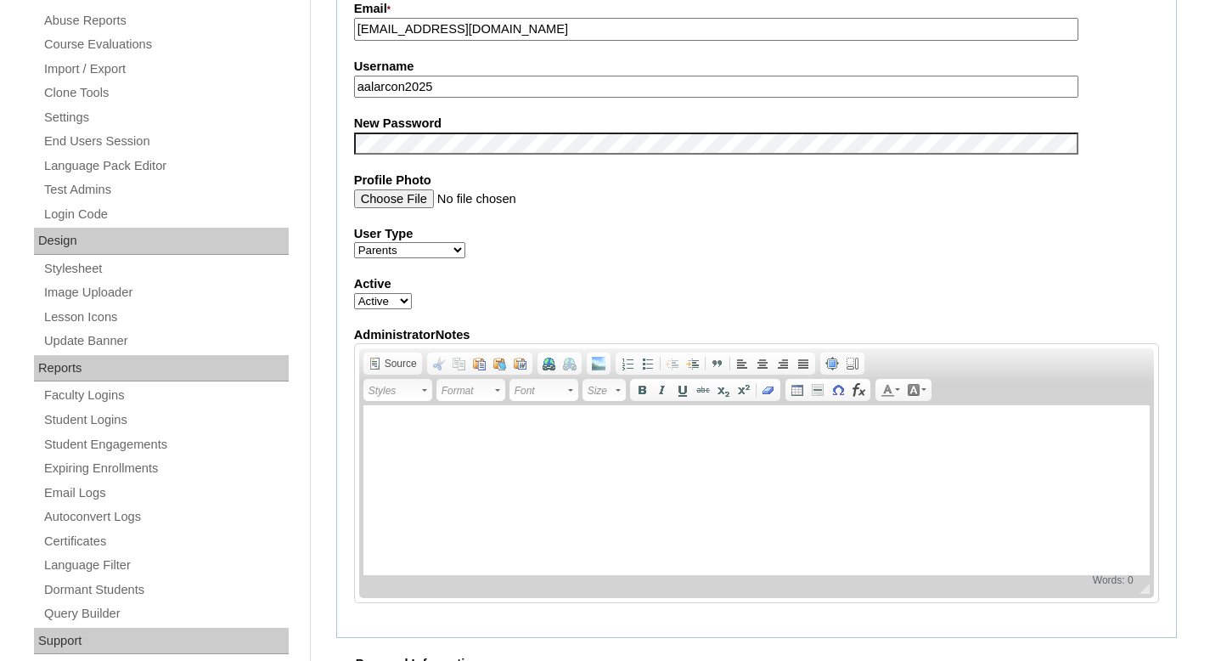
scroll to position [645, 0]
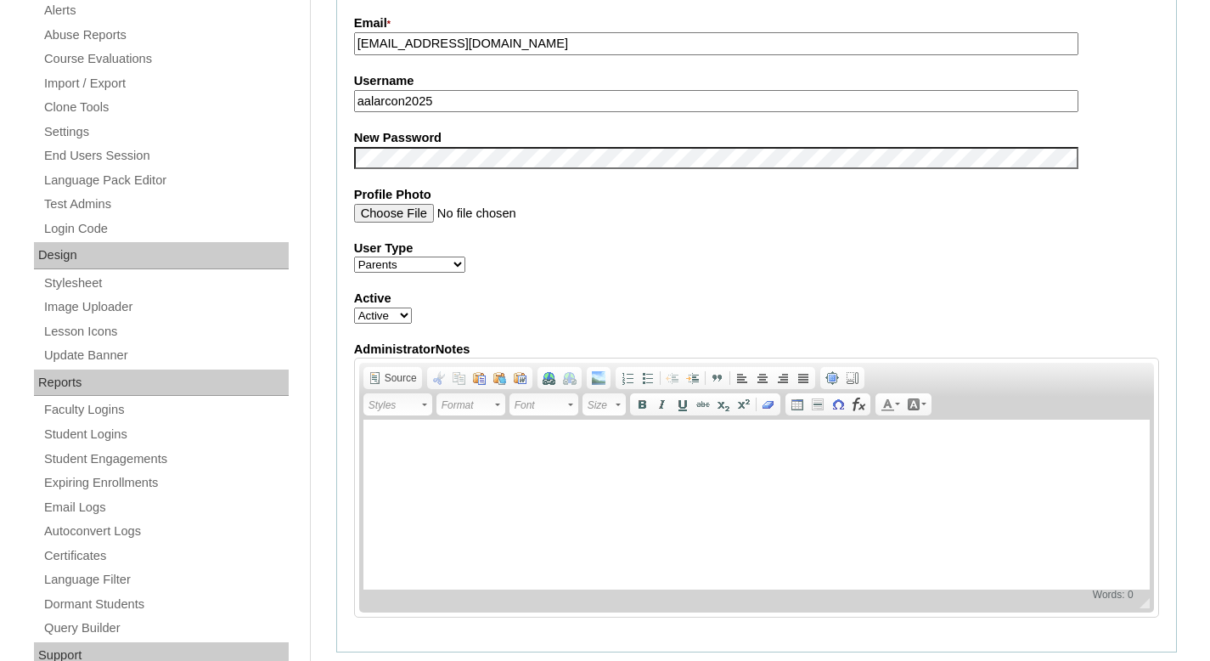
click at [377, 145] on label "New Password" at bounding box center [756, 138] width 805 height 18
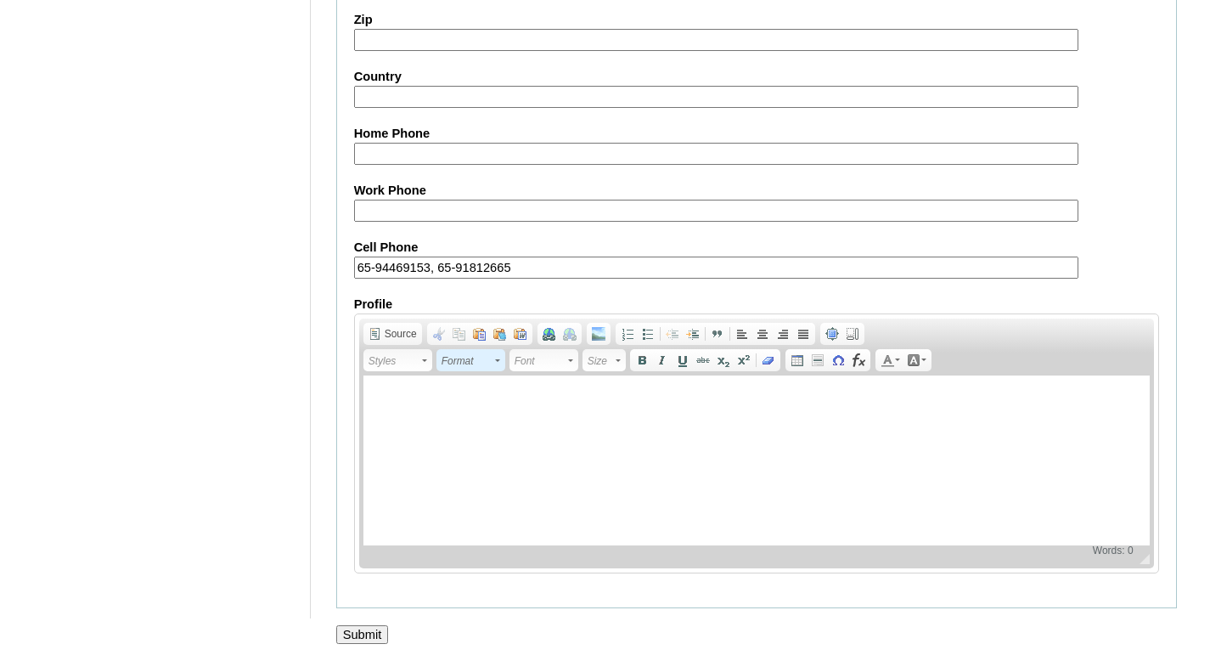
scroll to position [1569, 0]
click at [379, 639] on input "Submit" at bounding box center [362, 634] width 53 height 19
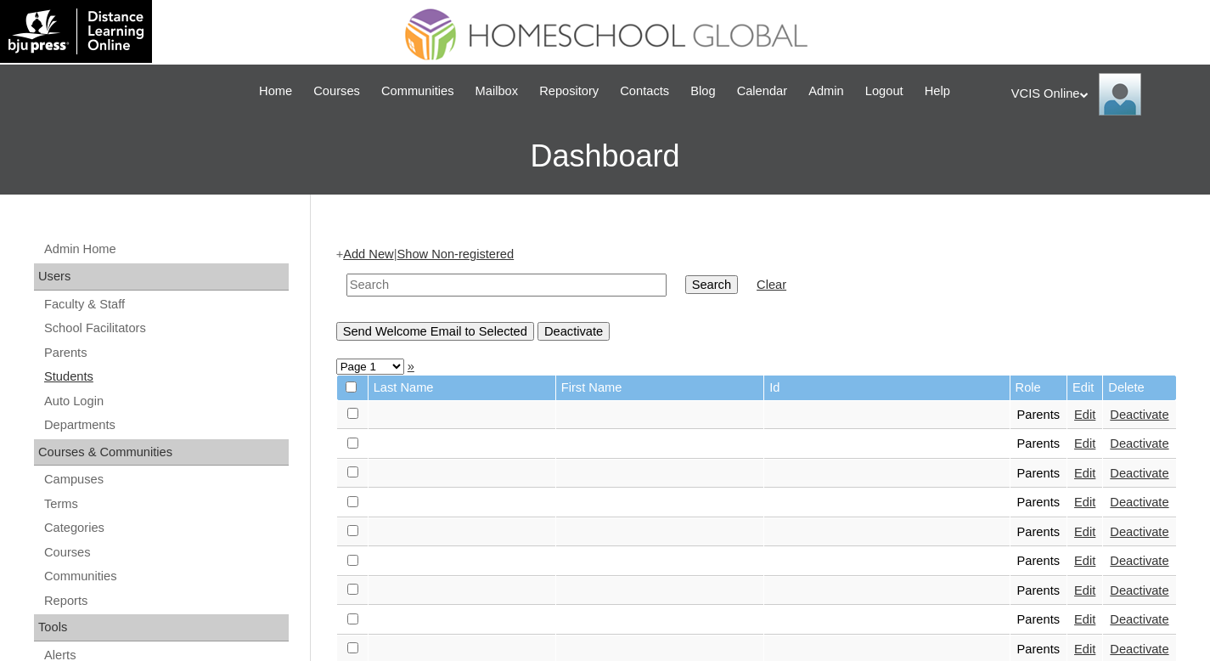
click at [82, 373] on link "Students" at bounding box center [165, 376] width 246 height 21
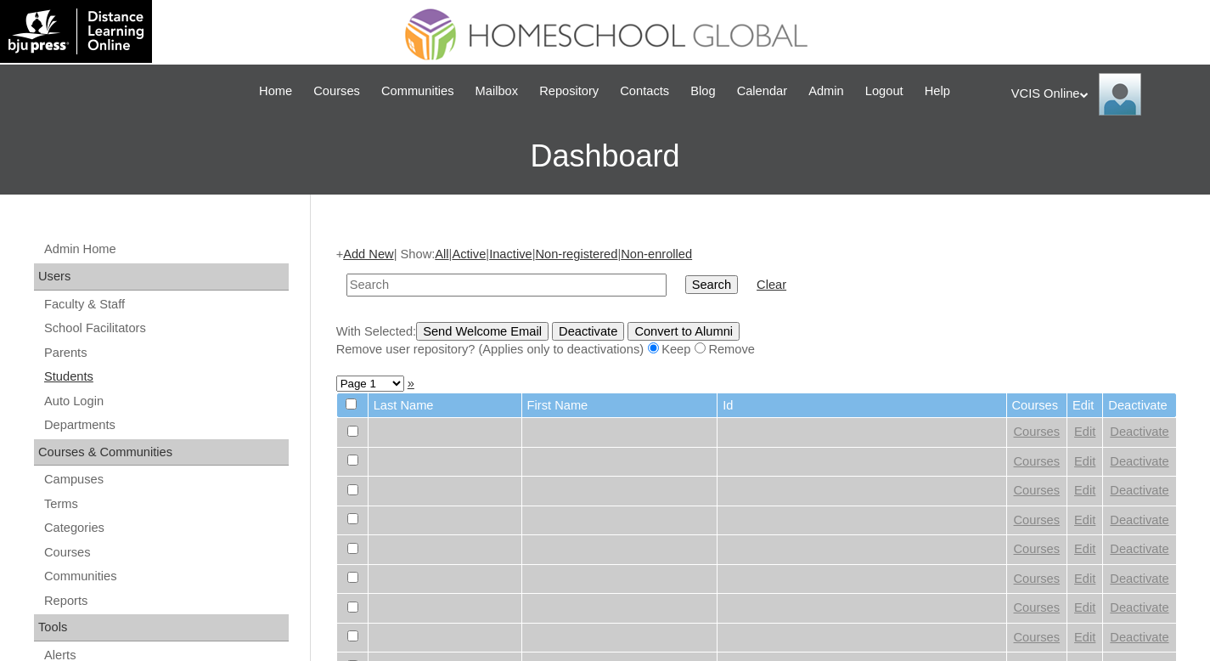
click at [87, 377] on link "Students" at bounding box center [165, 376] width 246 height 21
click at [393, 251] on link "Add New" at bounding box center [368, 254] width 50 height 14
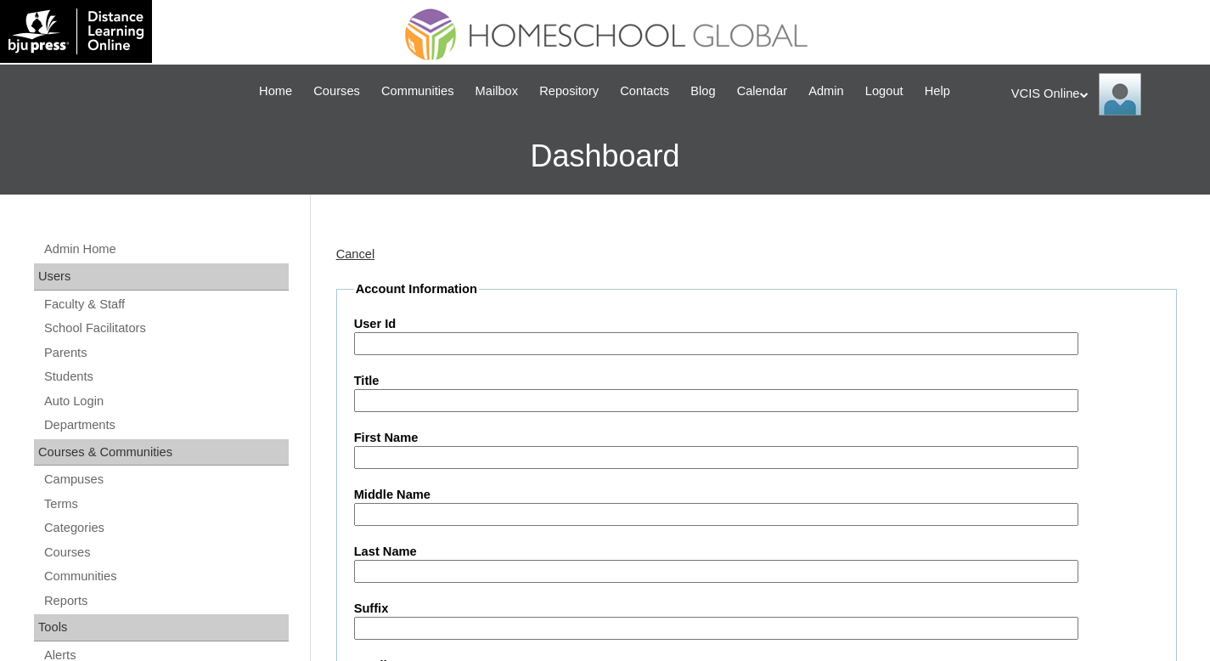
click at [408, 339] on input "User Id" at bounding box center [716, 343] width 724 height 23
paste input "VCIS009-3B-SA2025"
type input "VCIS009-3B-SA2025"
click at [385, 467] on input "First Name" at bounding box center [716, 457] width 724 height 23
paste input "Zofia Alexa Alarcon Valdez"
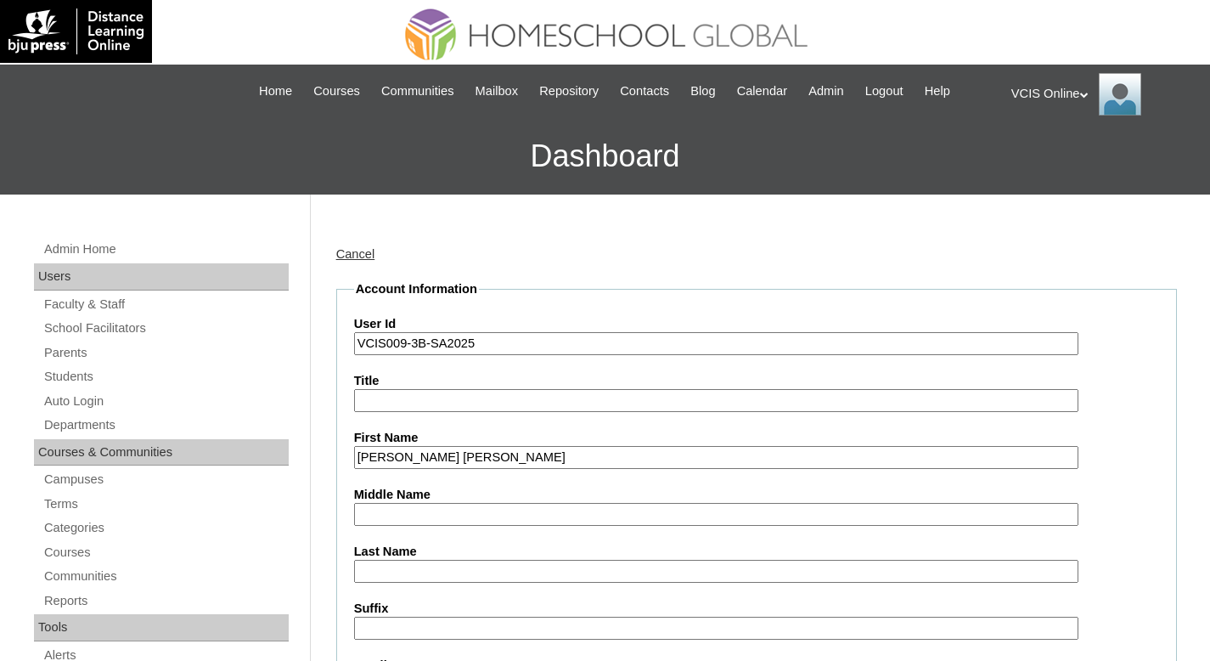
drag, startPoint x: 579, startPoint y: 465, endPoint x: 431, endPoint y: 460, distance: 148.7
click at [431, 460] on input "Zofia Alexa Alarcon Valdez" at bounding box center [716, 457] width 724 height 23
type input "Zofia Alexa"
click at [459, 504] on input "Middle Name" at bounding box center [716, 514] width 724 height 23
paste input "Alarcon Valdez"
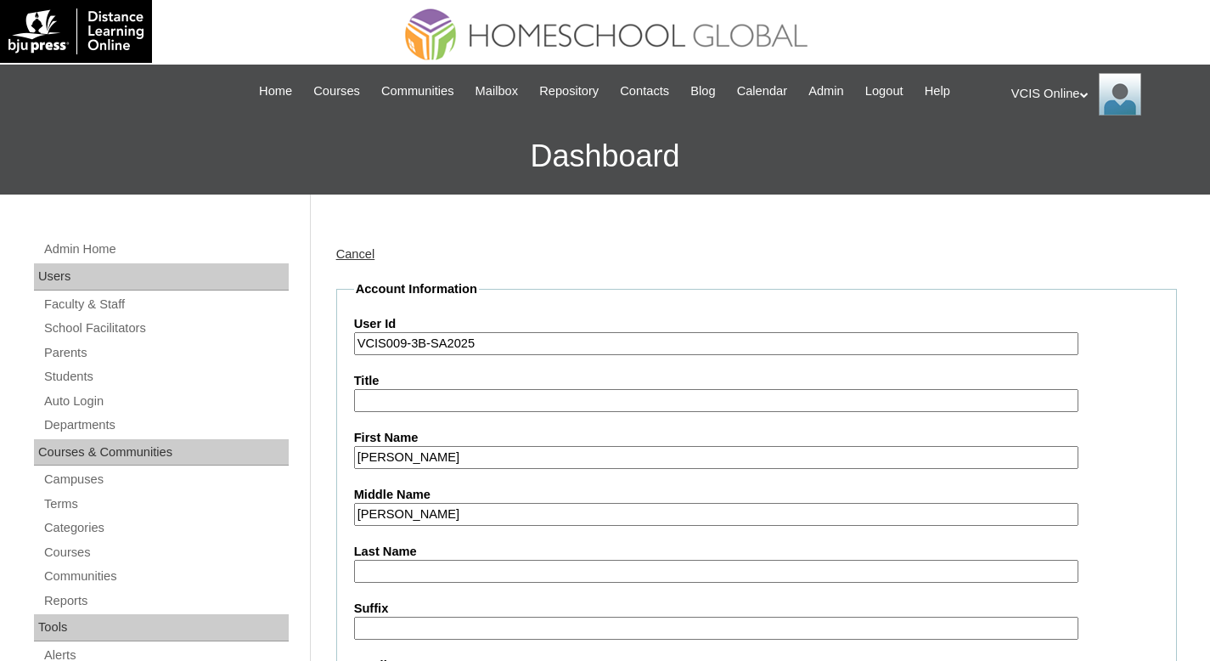
drag, startPoint x: 527, startPoint y: 515, endPoint x: 407, endPoint y: 512, distance: 120.6
click at [408, 513] on input "Alarcon Valdez" at bounding box center [716, 514] width 724 height 23
type input "Alarcon"
click at [442, 564] on input "Last Name" at bounding box center [716, 571] width 724 height 23
paste input "Valdez"
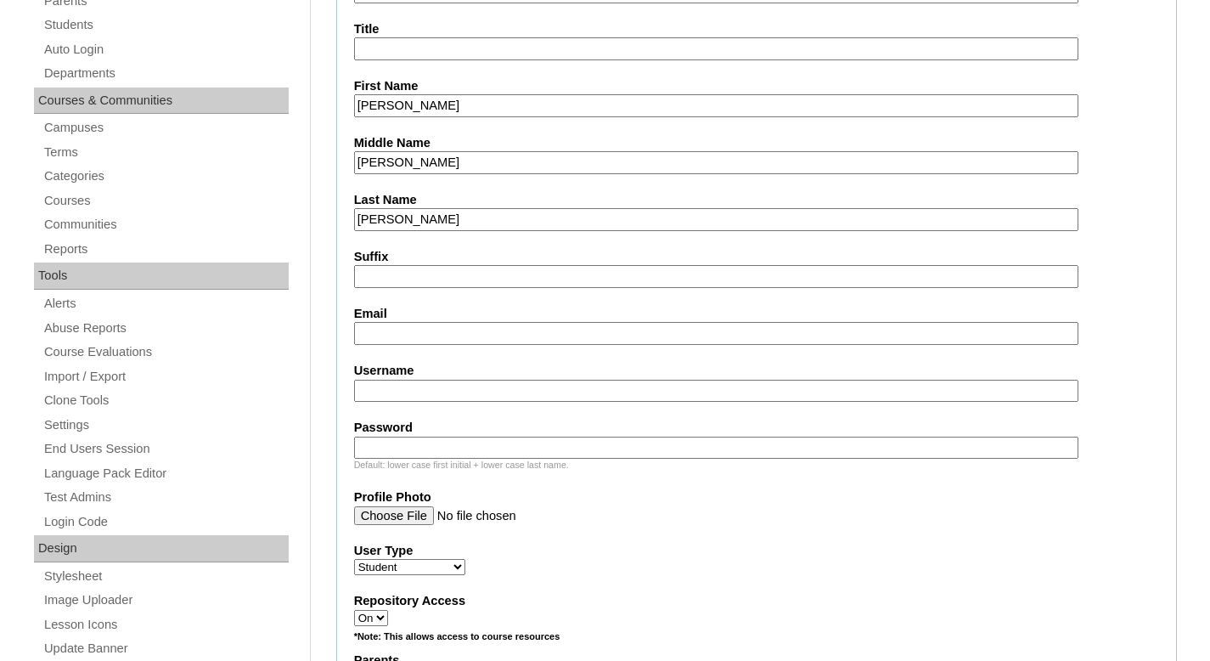
scroll to position [360, 0]
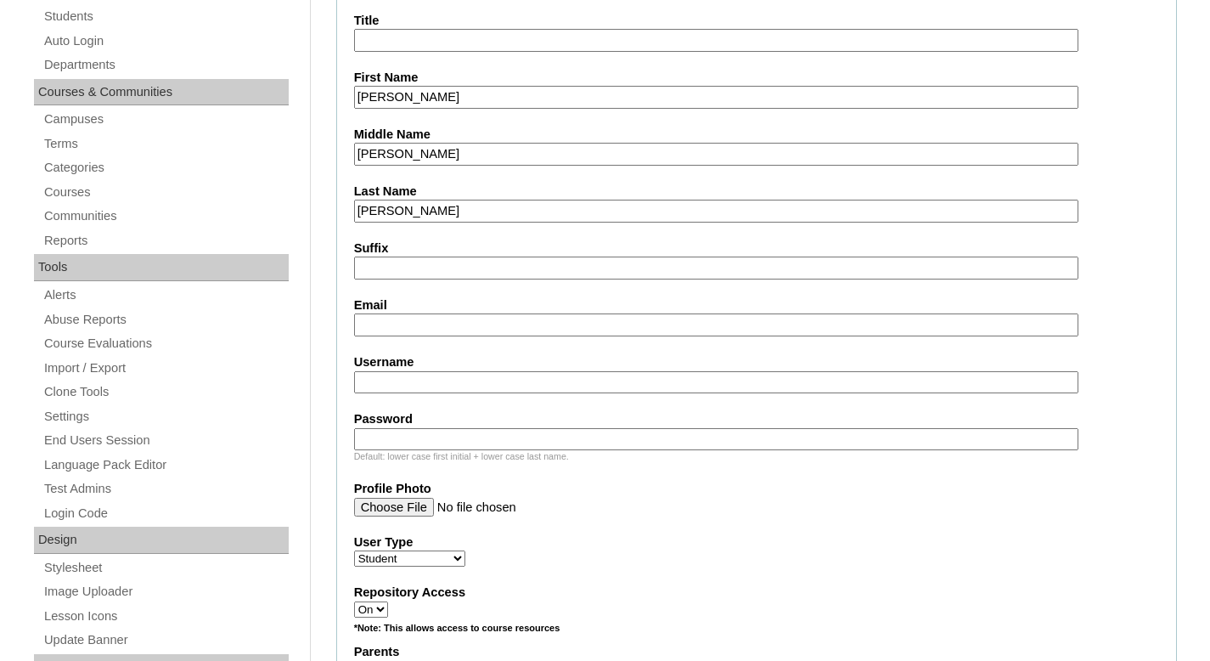
type input "Valdez"
click at [377, 323] on input "Email" at bounding box center [716, 324] width 724 height 23
paste input "ailenealarcon22@yahoo.com"
type input "ailenealarcon22@yahoo.com"
click at [375, 387] on input "Username" at bounding box center [716, 382] width 724 height 23
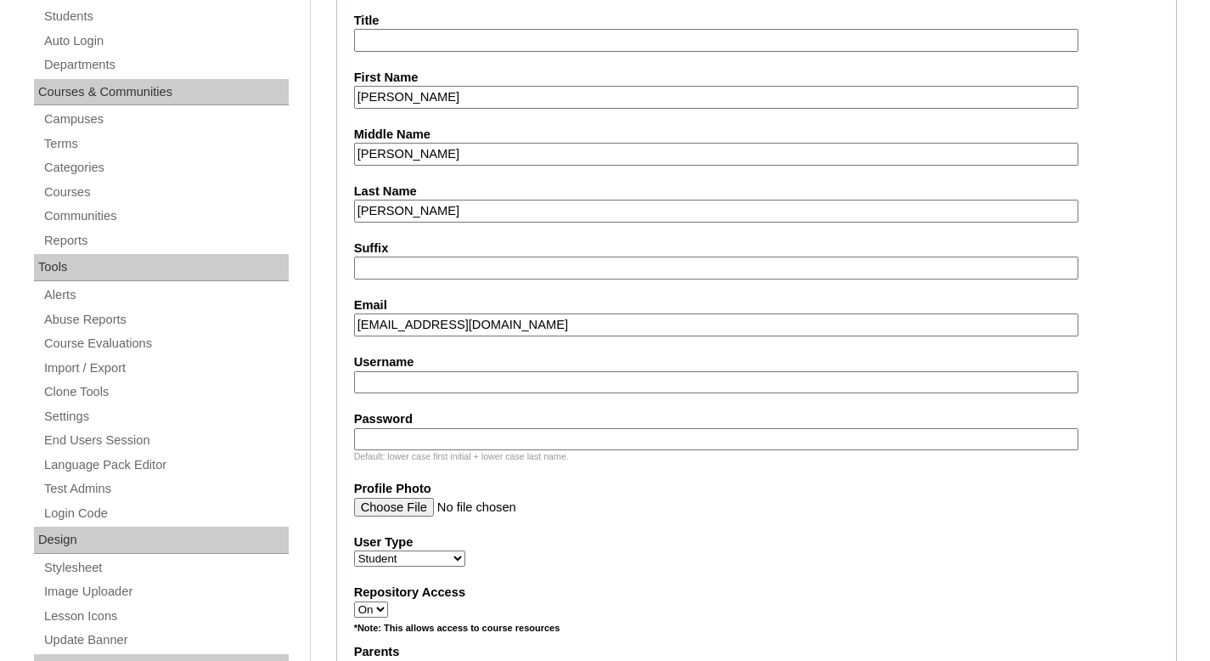
click at [461, 380] on input "Username" at bounding box center [716, 382] width 724 height 23
paste input "zofia.valdez2025"
type input "zofia.valdez2025"
click at [388, 435] on input "Password" at bounding box center [716, 439] width 724 height 23
paste input "JctSPG"
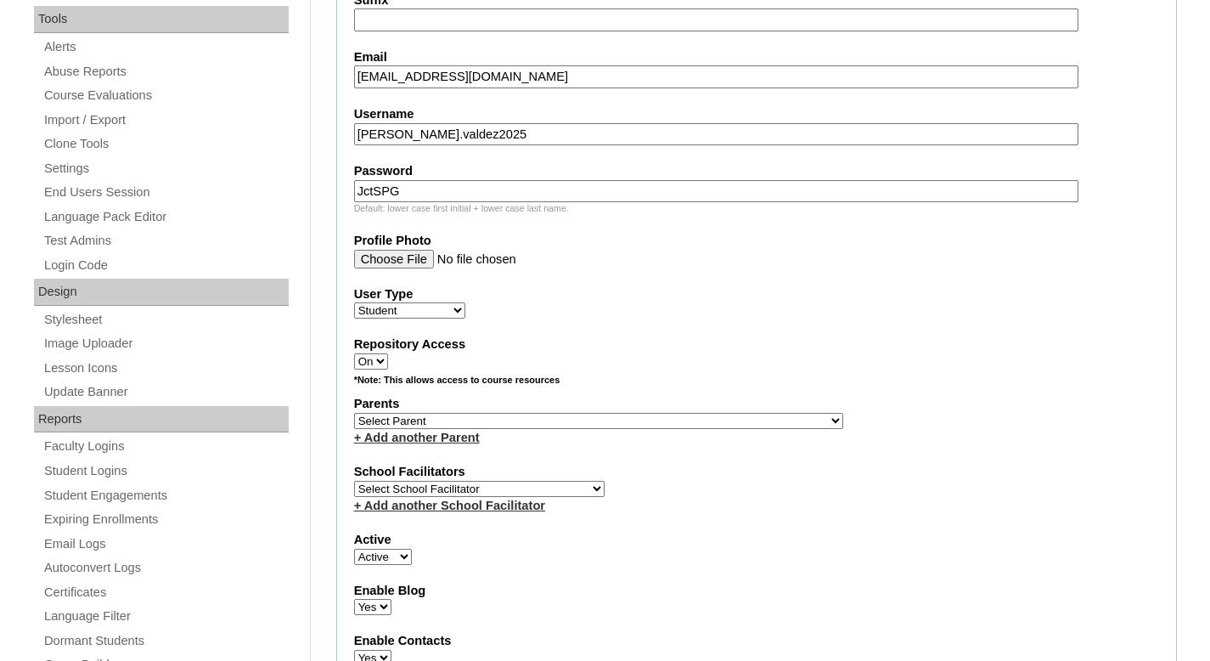
scroll to position [632, 0]
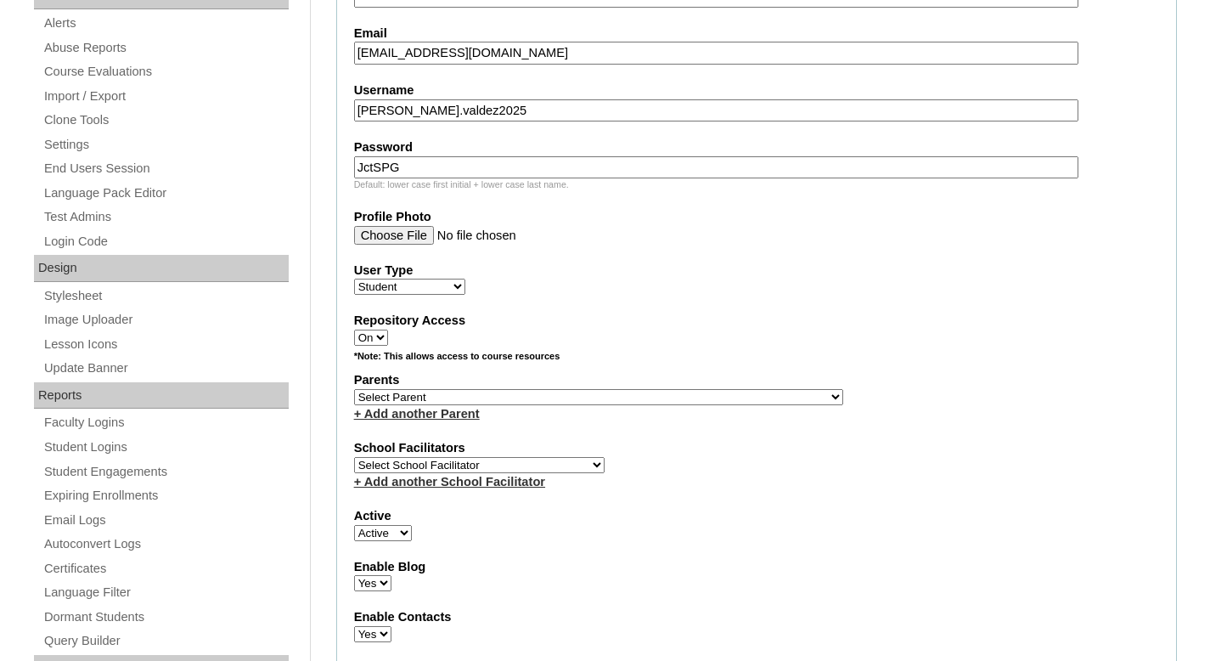
type input "JctSPG"
click at [423, 399] on select "Select Parent , , , , , , , , , , , , , , , , , , , , , , , , , , , , , , , , ,…" at bounding box center [598, 397] width 489 height 16
select select "43206"
click at [433, 470] on select "Select School Facilitator Norman Añain Ruffa Abadijas Mary Abella Gloryfe Abion…" at bounding box center [479, 465] width 251 height 16
select select "32560"
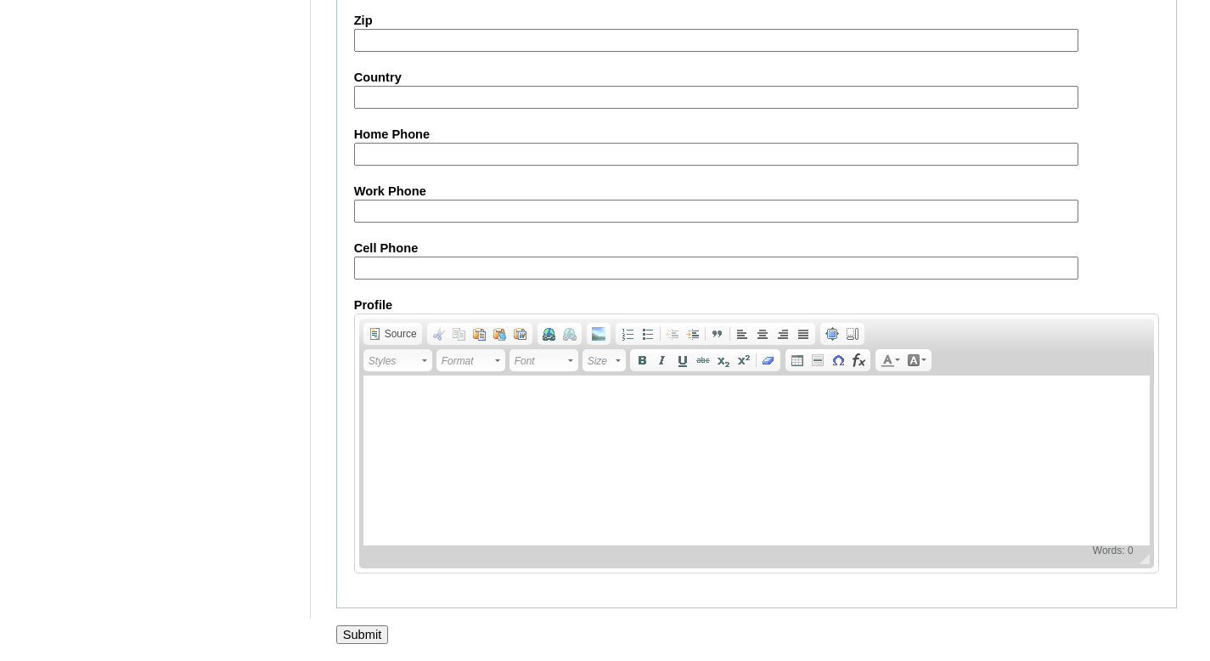
scroll to position [1921, 0]
click at [420, 259] on input "Cell Phone" at bounding box center [716, 267] width 724 height 23
paste input "65-94469153, 65-91812665"
type input "65-94469153, 65-91812665"
click at [387, 634] on input "Submit" at bounding box center [362, 634] width 53 height 19
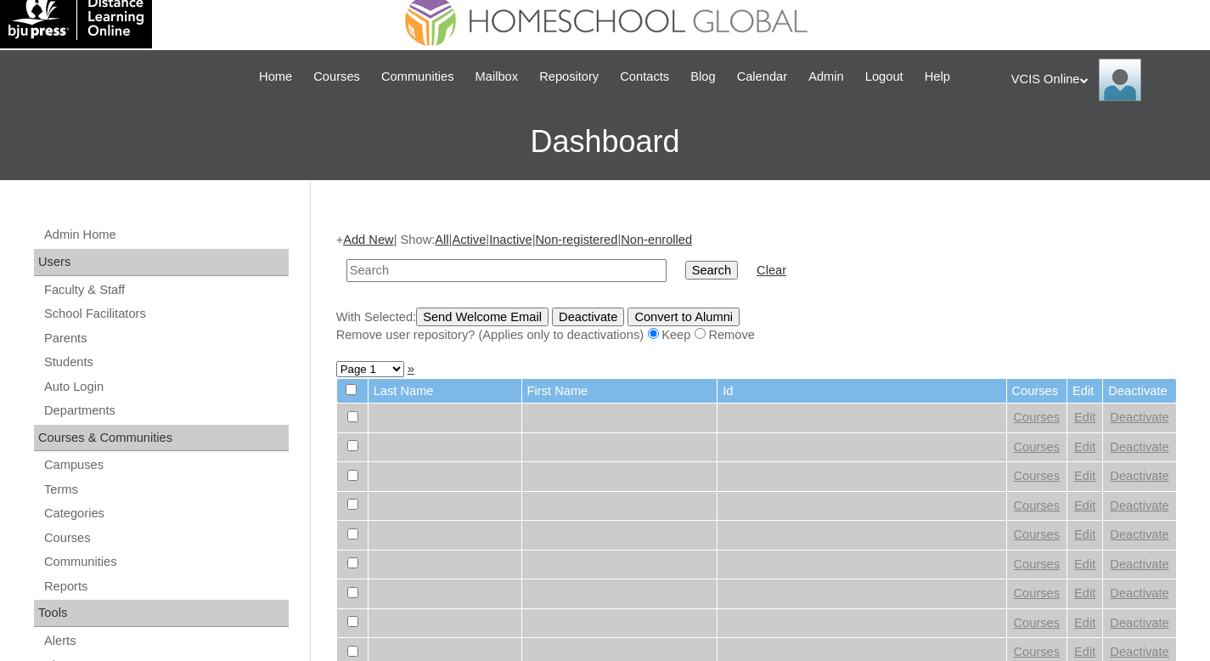
scroll to position [36, 0]
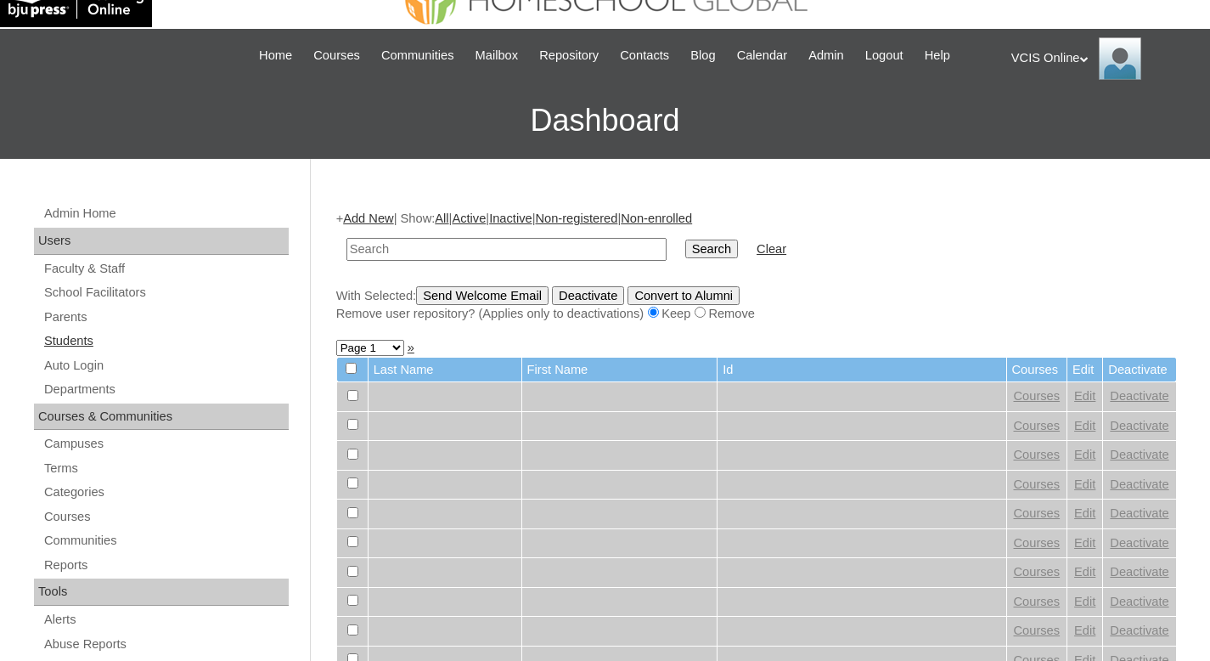
click at [72, 344] on link "Students" at bounding box center [165, 340] width 246 height 21
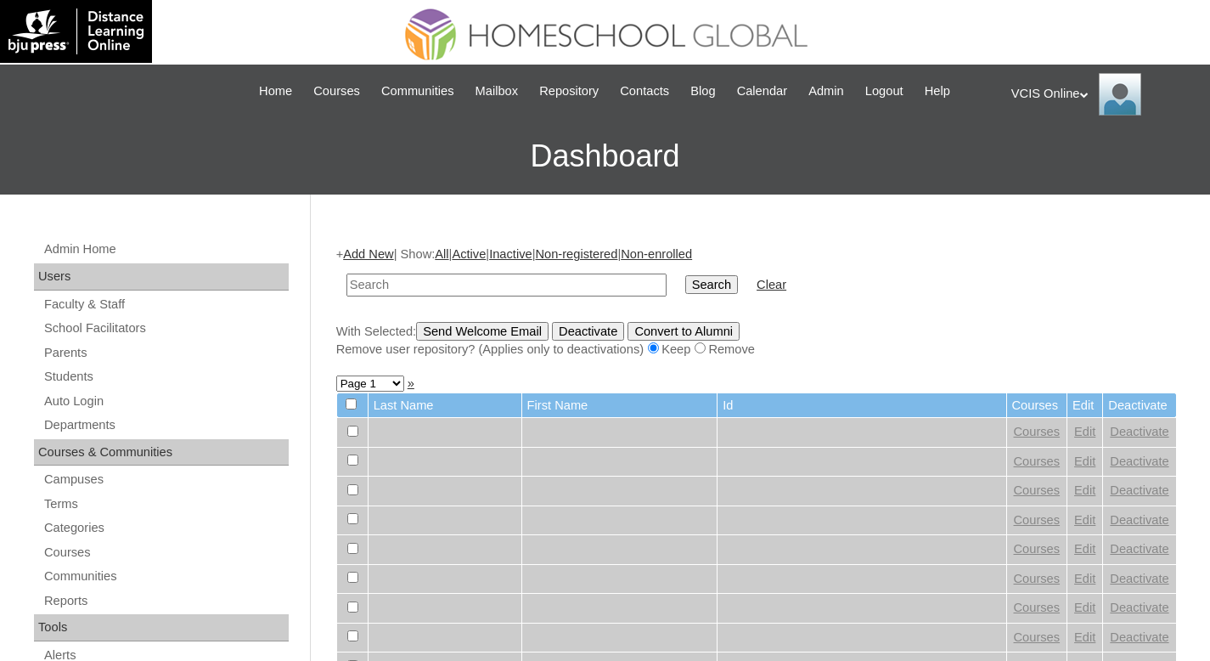
click at [381, 292] on input "text" at bounding box center [506, 284] width 320 height 23
paste input "VCIS009-3B-SA2025"
type input "VCIS009-3B-SA2025"
click at [700, 280] on input "Search" at bounding box center [711, 284] width 53 height 19
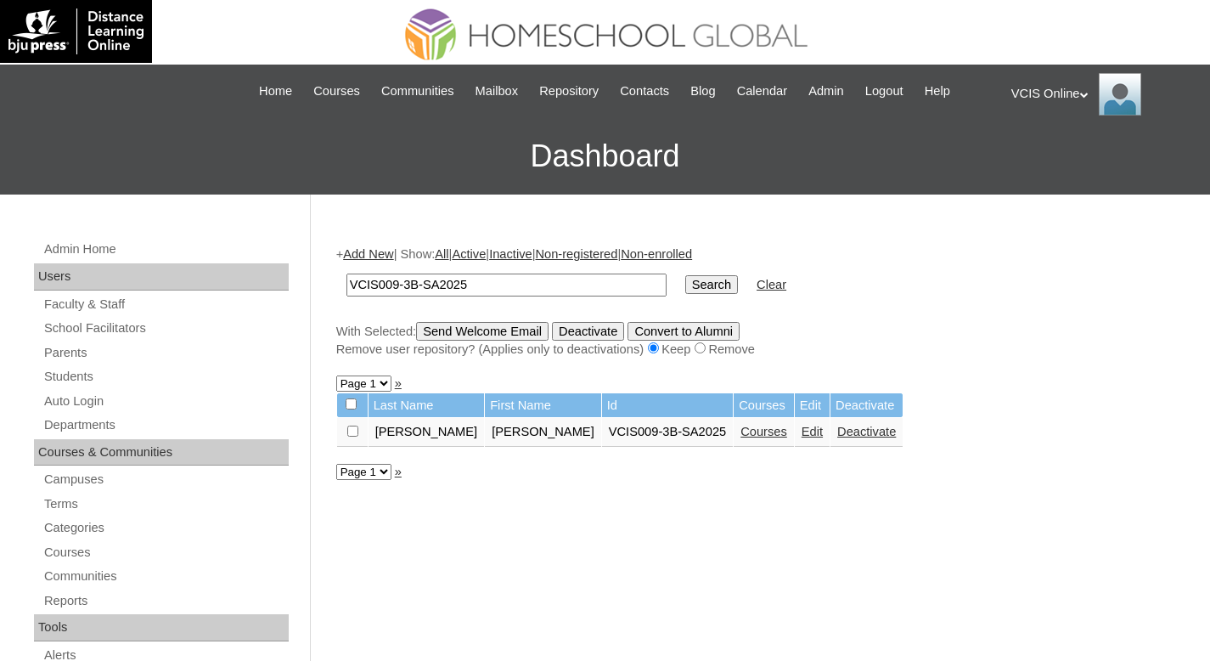
click at [741, 434] on link "Courses" at bounding box center [764, 432] width 47 height 14
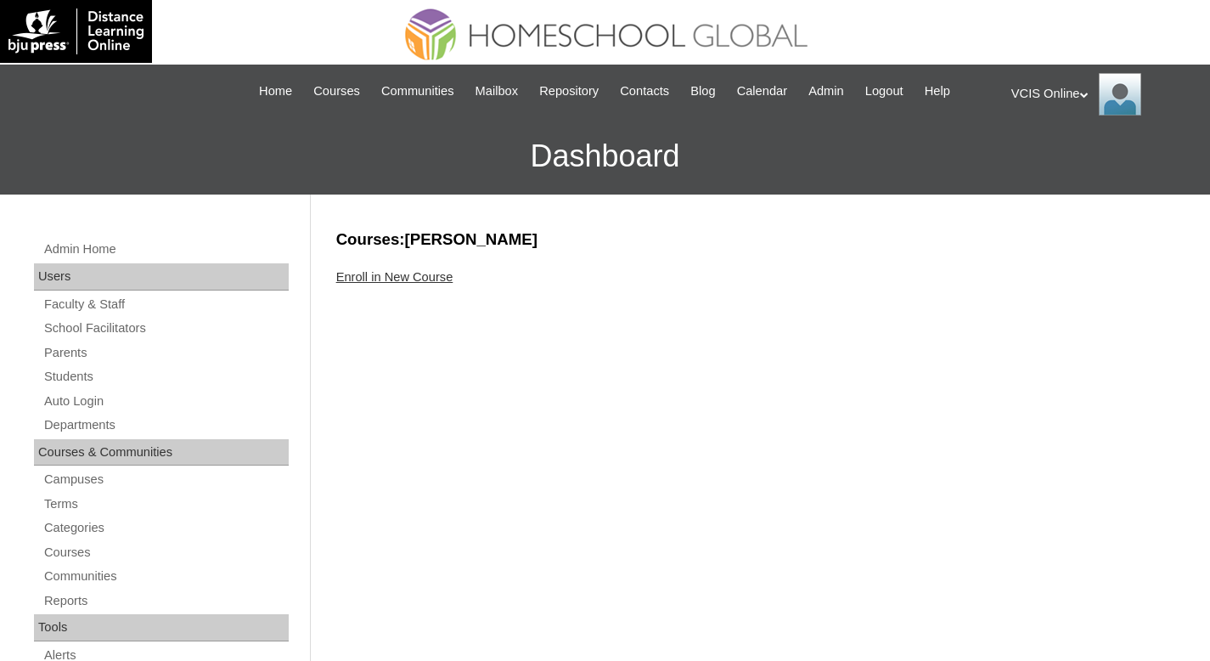
click at [415, 273] on link "Enroll in New Course" at bounding box center [394, 277] width 117 height 14
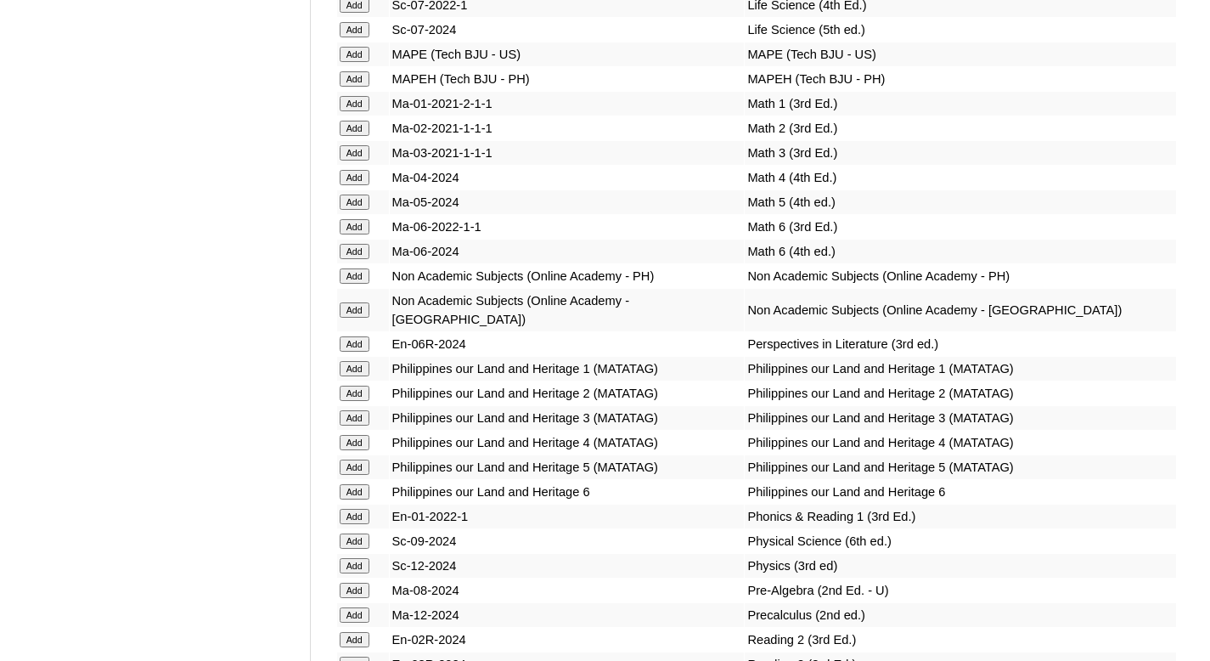
scroll to position [5766, 0]
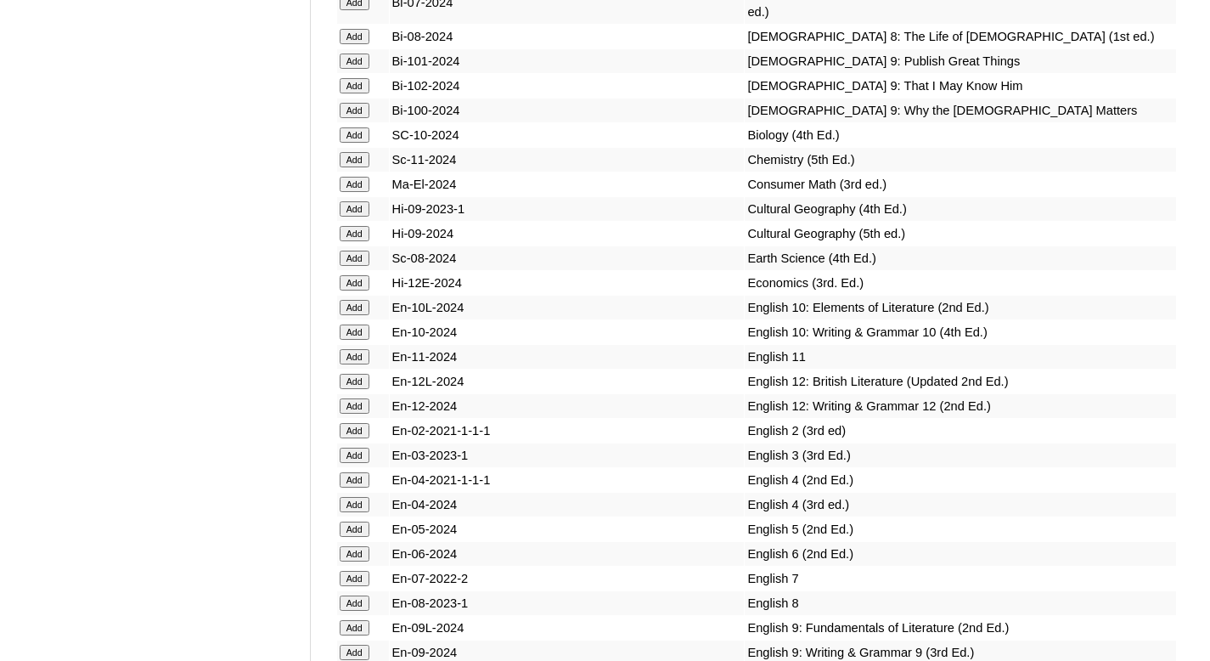
scroll to position [4379, 0]
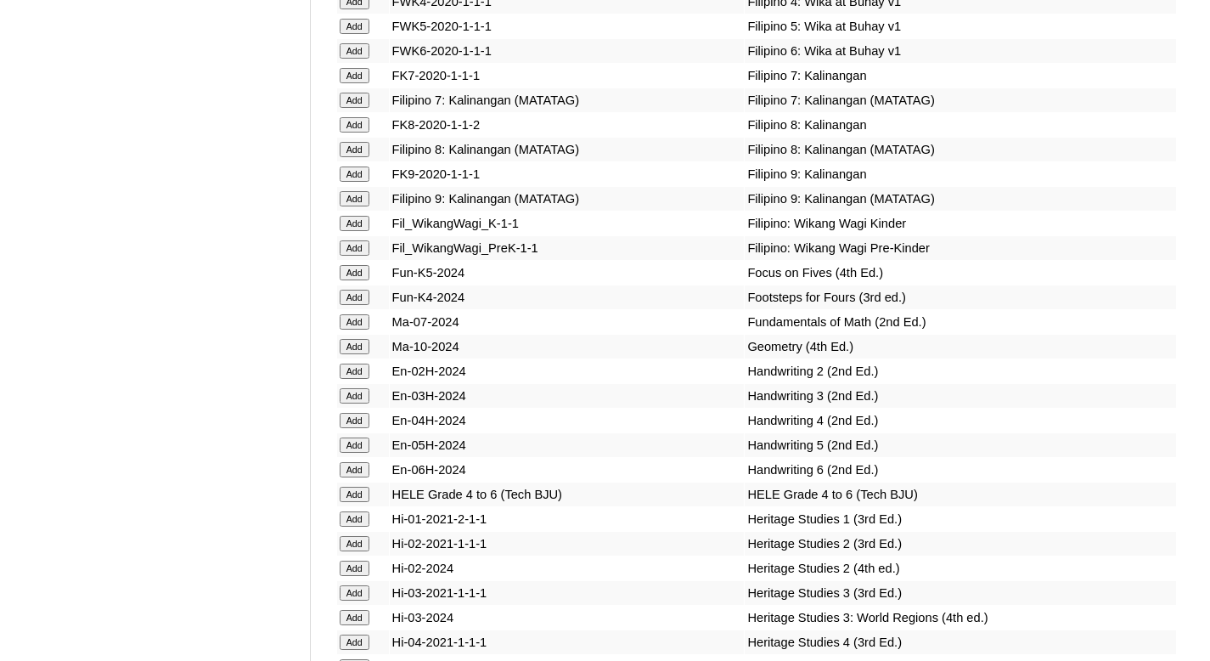
scroll to position [4979, 0]
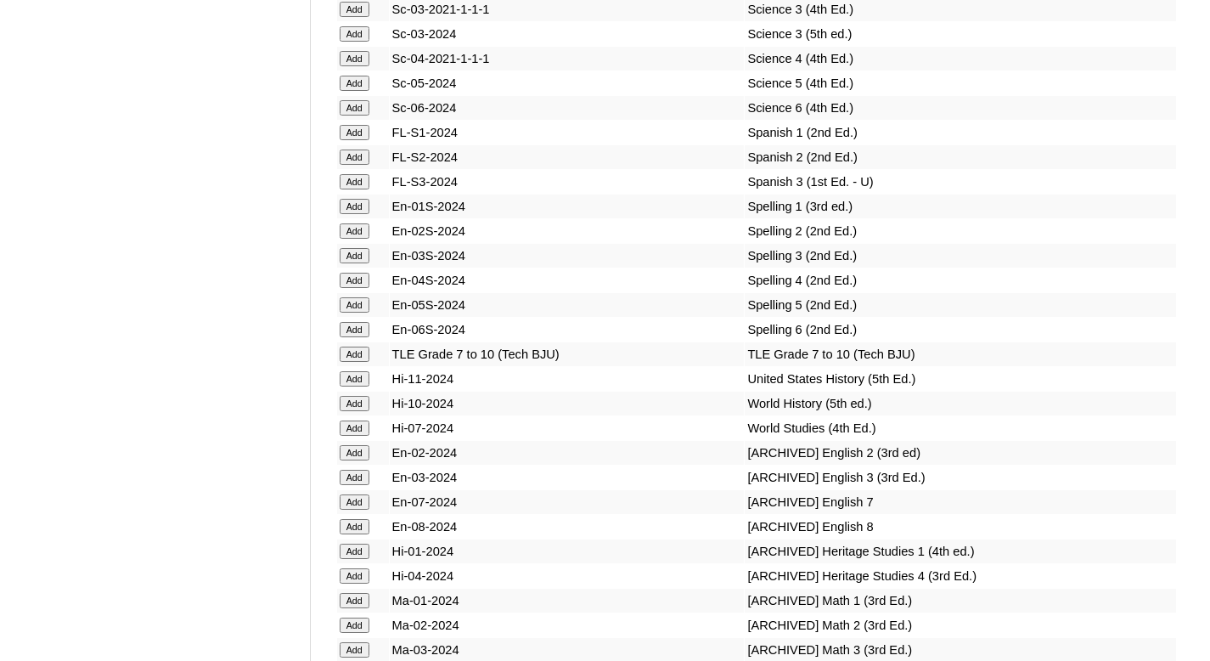
scroll to position [6110, 0]
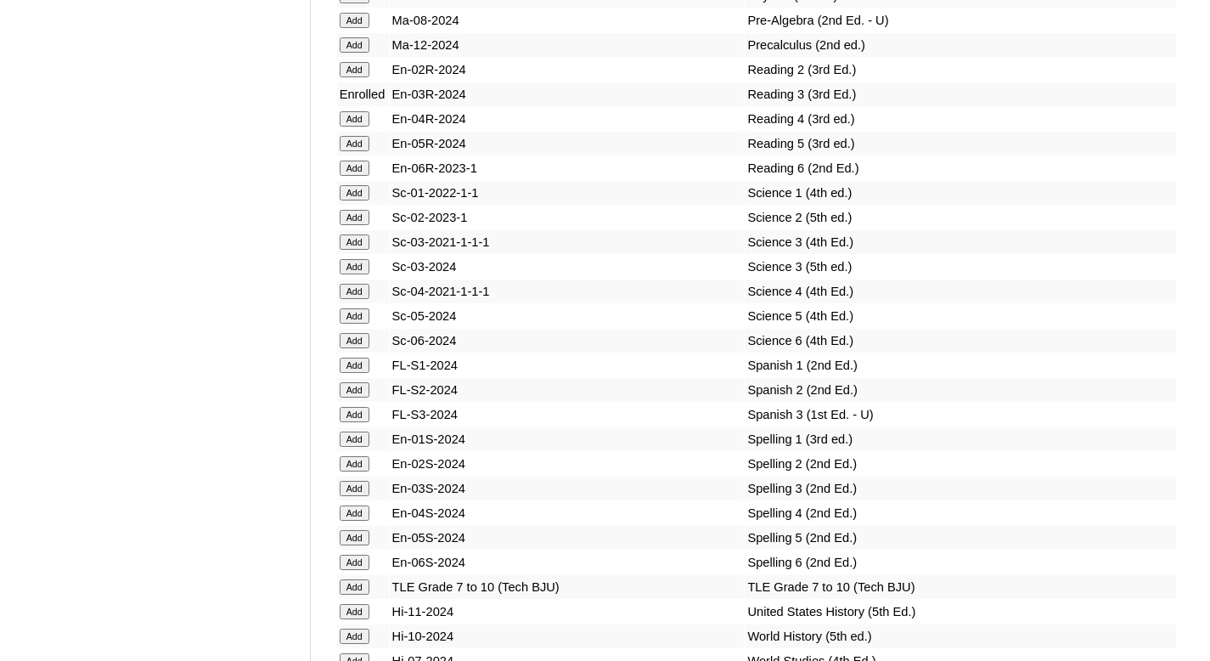
scroll to position [6454, 0]
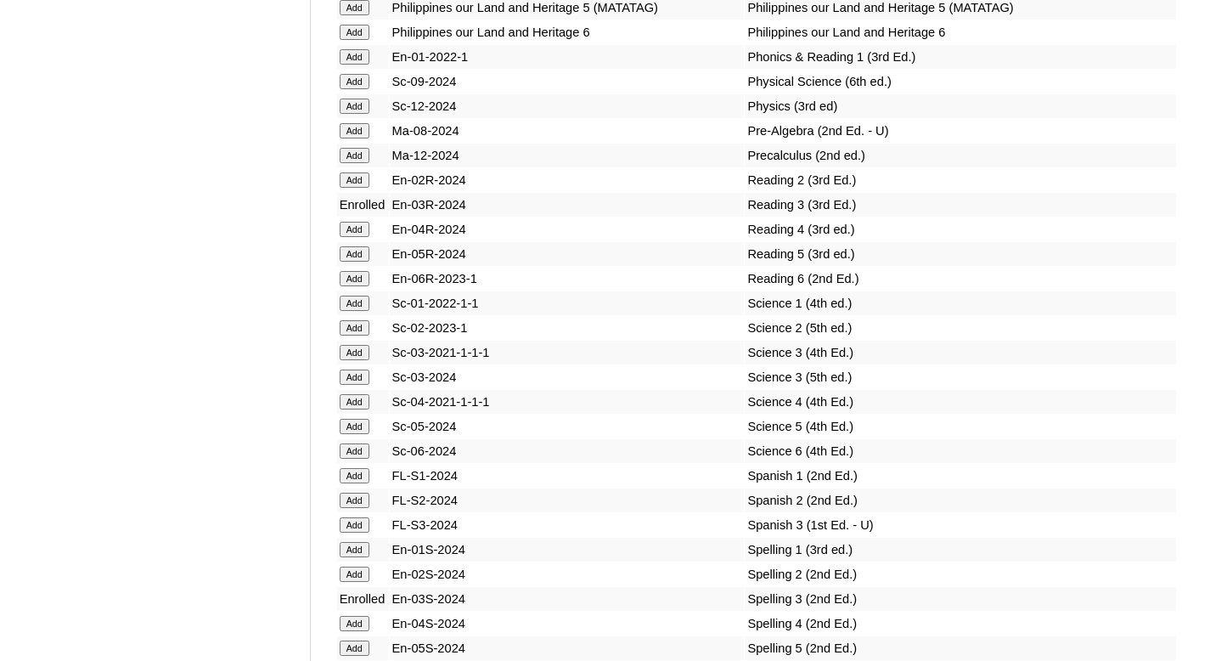
scroll to position [6324, 0]
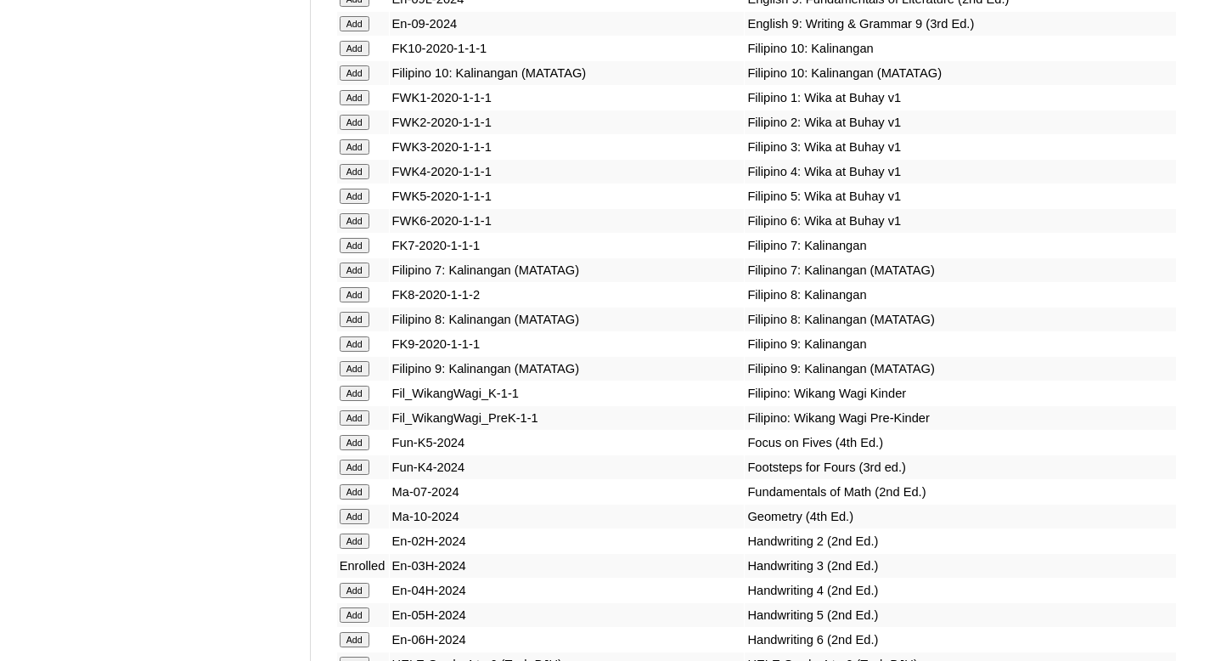
scroll to position [5307, 0]
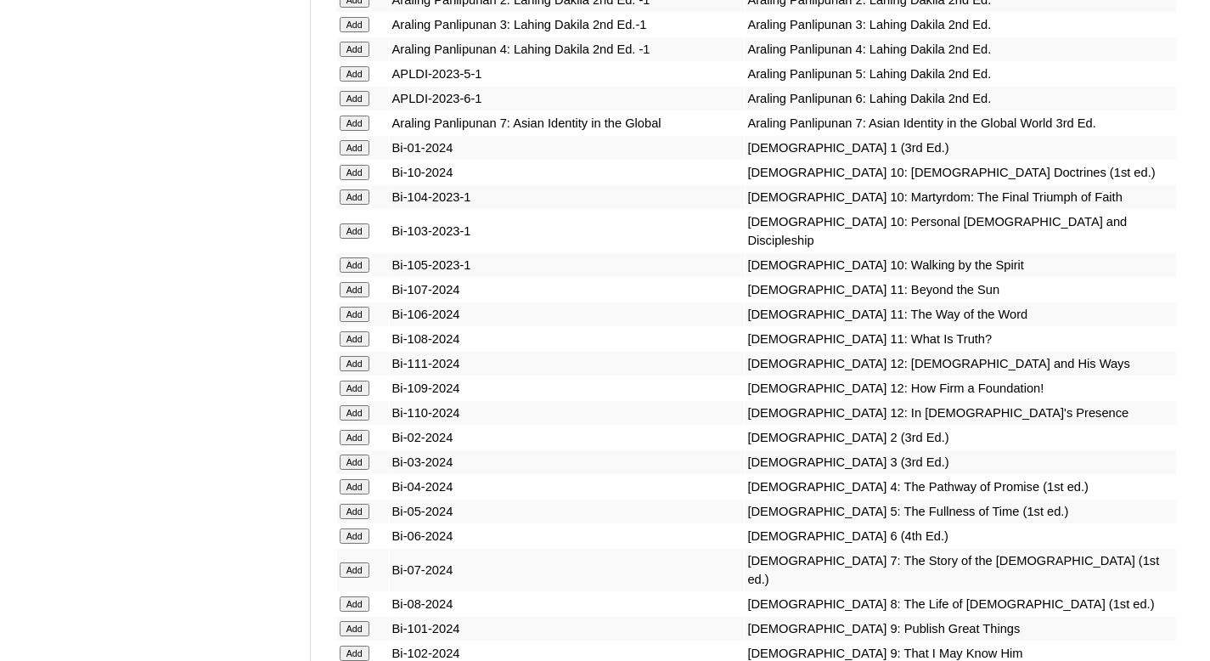
scroll to position [3800, 0]
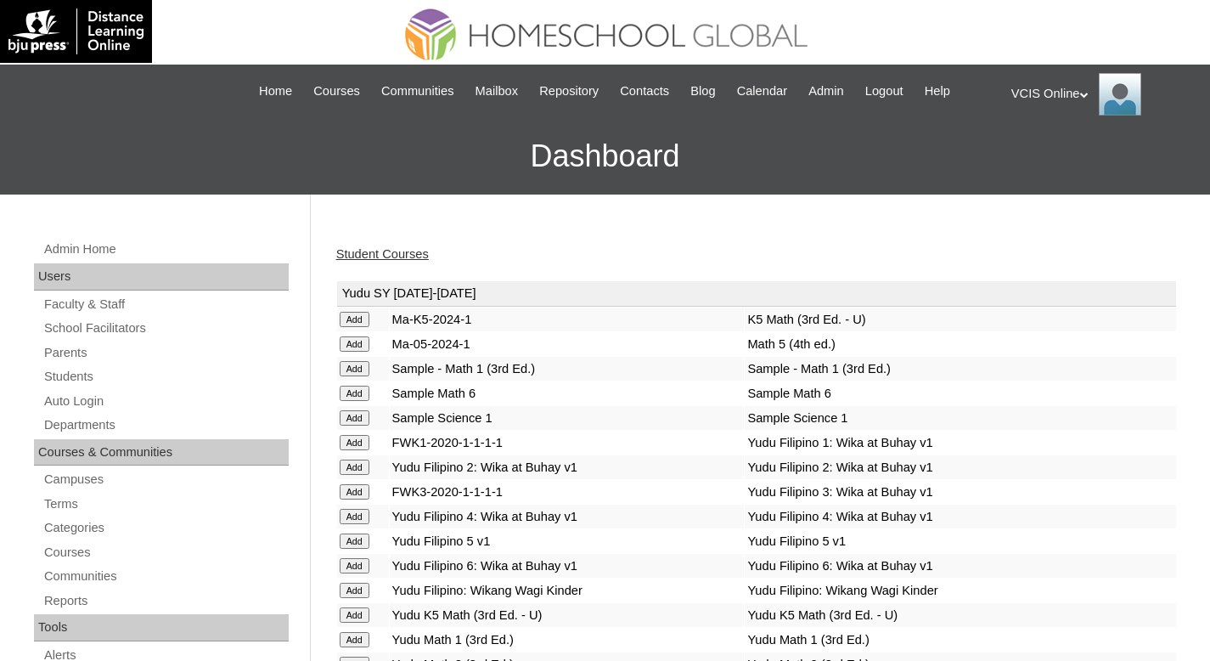
click at [390, 251] on link "Student Courses" at bounding box center [382, 254] width 93 height 14
